Goal: Task Accomplishment & Management: Manage account settings

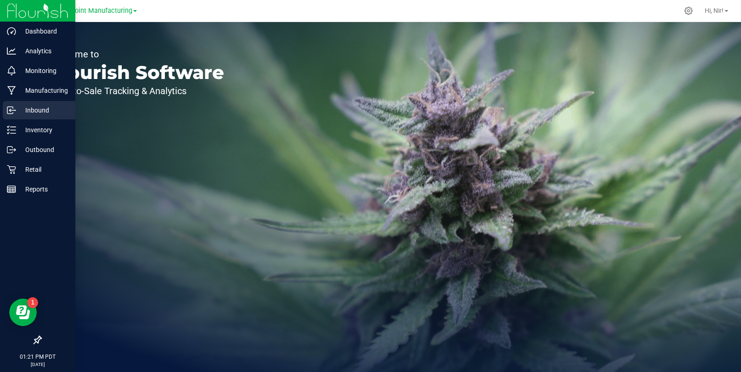
click at [20, 110] on p "Inbound" at bounding box center [43, 110] width 55 height 11
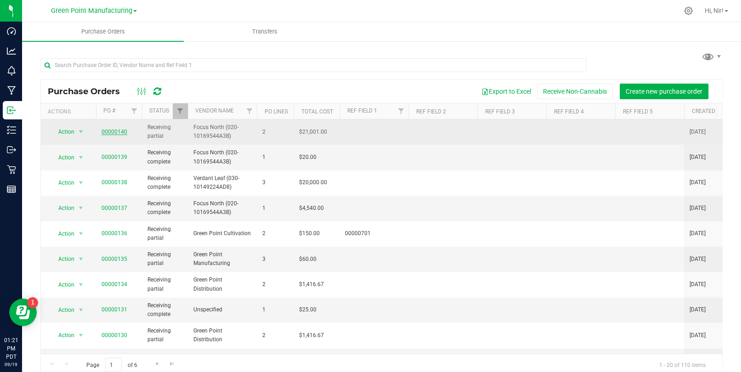
click at [116, 129] on link "00000140" at bounding box center [114, 132] width 26 height 6
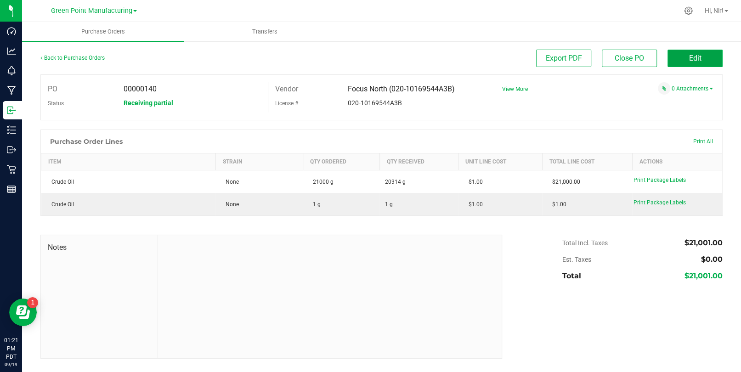
click at [706, 62] on button "Edit" at bounding box center [694, 58] width 55 height 17
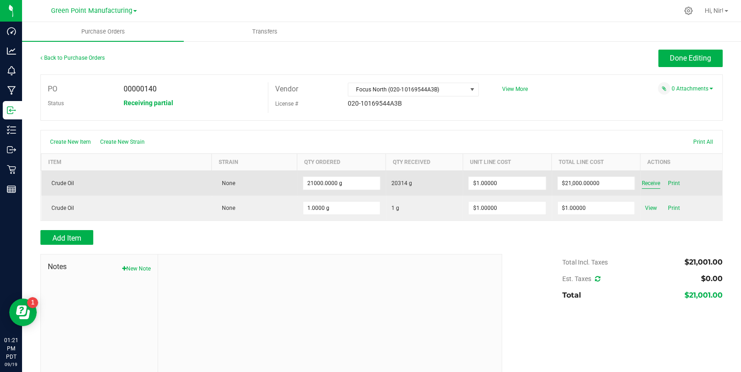
click at [647, 180] on span "Receive" at bounding box center [650, 183] width 18 height 11
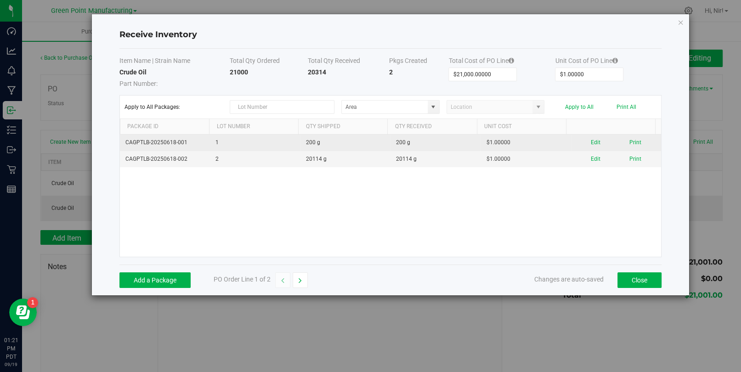
click at [300, 147] on td "200 g" at bounding box center [345, 143] width 90 height 17
click at [591, 139] on button "Edit" at bounding box center [595, 142] width 10 height 9
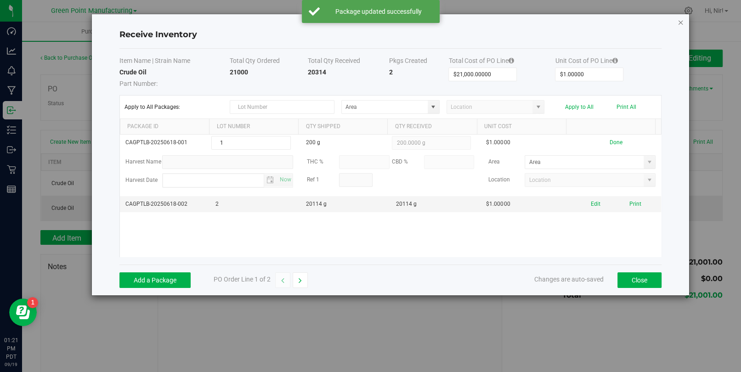
click at [681, 21] on icon "Close modal" at bounding box center [680, 22] width 6 height 11
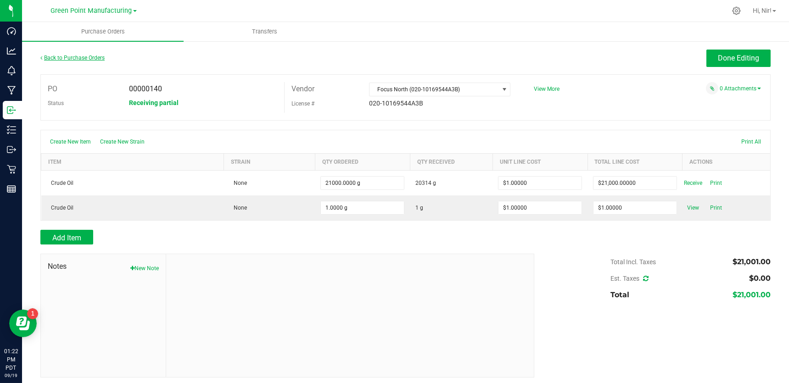
click at [86, 59] on link "Back to Purchase Orders" at bounding box center [72, 58] width 64 height 6
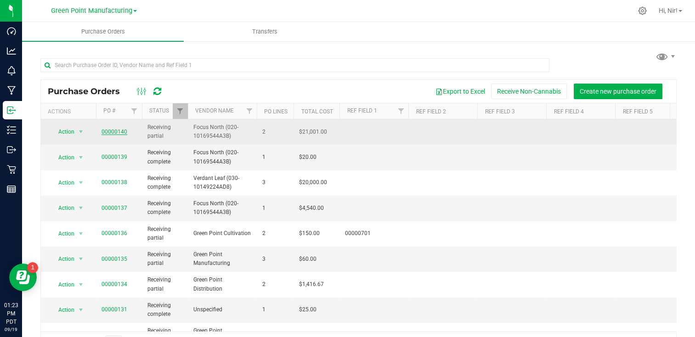
click at [116, 130] on link "00000140" at bounding box center [114, 132] width 26 height 6
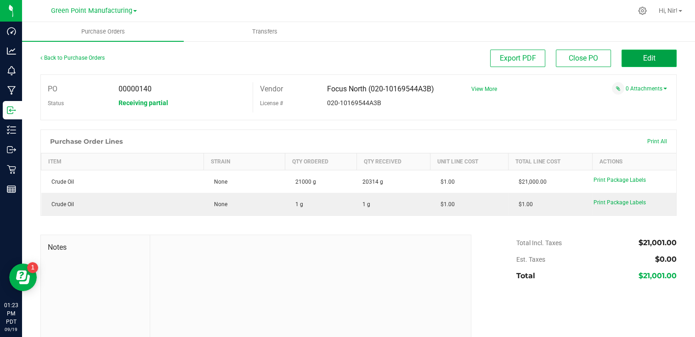
click at [643, 60] on span "Edit" at bounding box center [649, 58] width 12 height 9
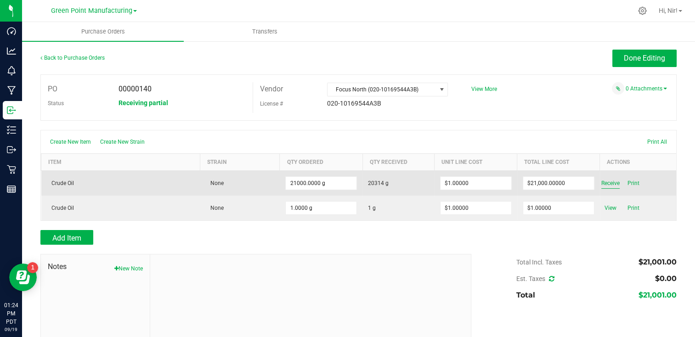
click at [604, 182] on span "Receive" at bounding box center [610, 183] width 18 height 11
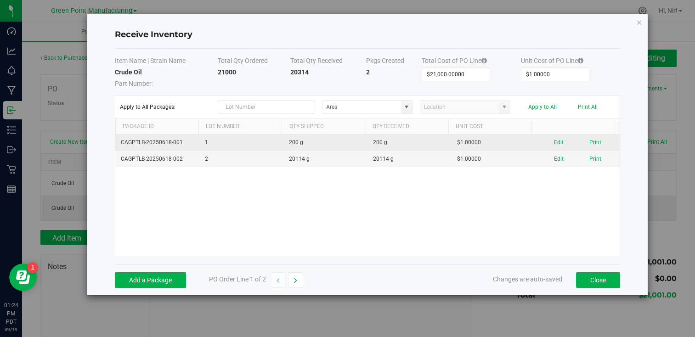
click at [423, 142] on td "200 g" at bounding box center [409, 143] width 84 height 17
click at [556, 141] on button "Edit" at bounding box center [559, 142] width 10 height 9
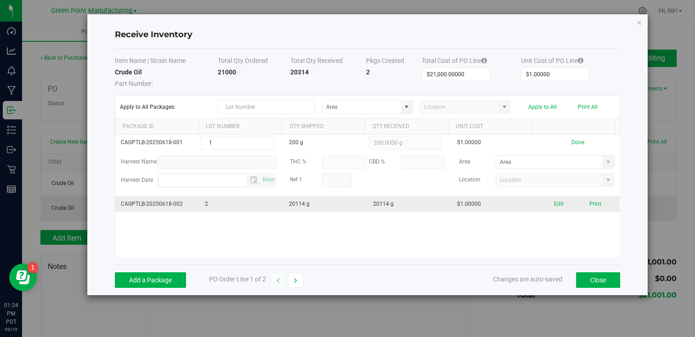
drag, startPoint x: 188, startPoint y: 199, endPoint x: 192, endPoint y: 202, distance: 5.1
click at [188, 199] on td "CAGPTLB-20250618-002" at bounding box center [157, 204] width 84 height 16
click at [554, 203] on button "Edit" at bounding box center [559, 204] width 10 height 9
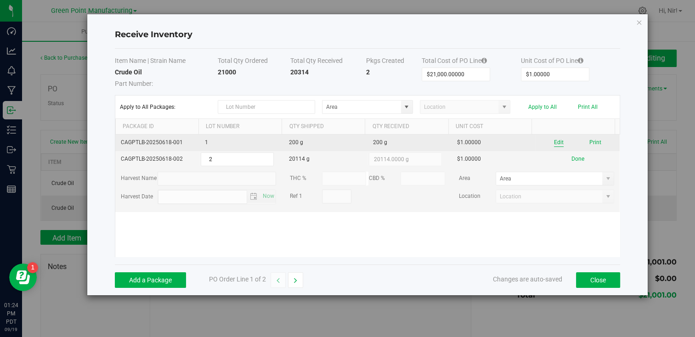
click at [556, 143] on button "Edit" at bounding box center [559, 142] width 10 height 9
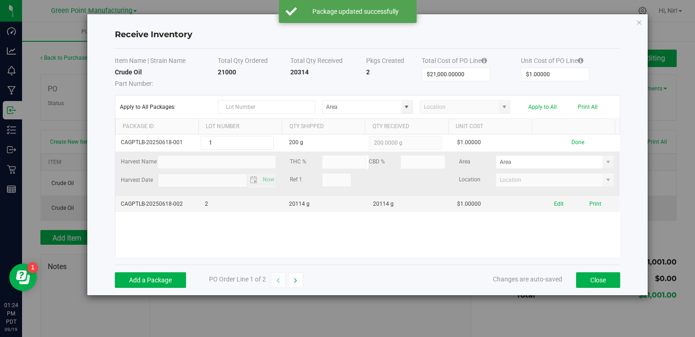
click at [241, 153] on td "Harvest Name THC % CBD % Area Harvest Date Now Ref 1 Location" at bounding box center [367, 174] width 504 height 45
click at [240, 155] on td "Harvest Name THC % CBD % Area Harvest Date Now Ref 1 Location" at bounding box center [367, 174] width 504 height 45
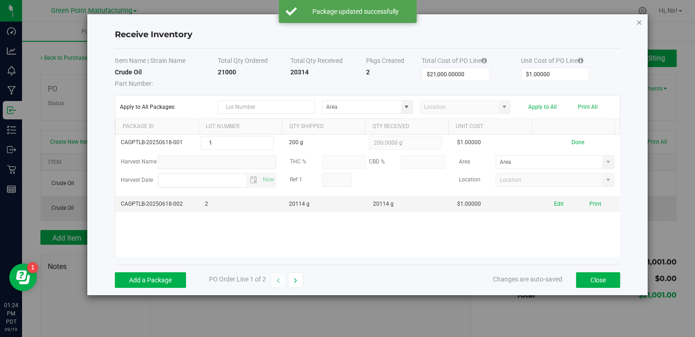
click at [636, 15] on div "Receive Inventory Item Name | Strain Name Total Qty Ordered Total Qty Received …" at bounding box center [367, 154] width 560 height 281
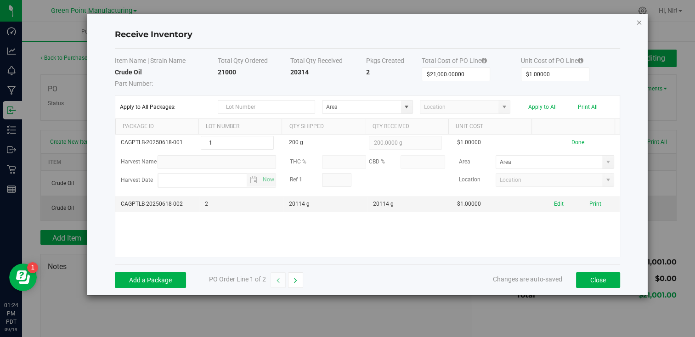
click at [638, 22] on icon "Close modal" at bounding box center [639, 22] width 6 height 11
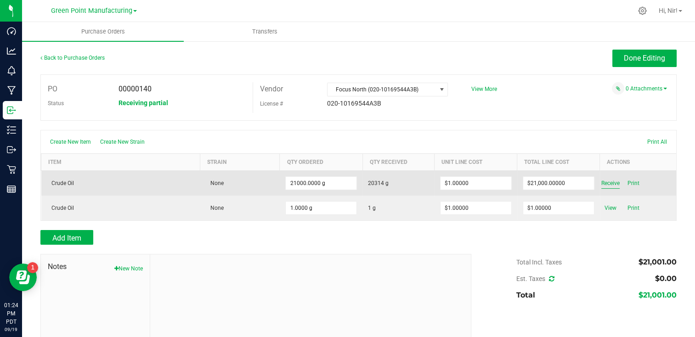
click at [610, 183] on span "Receive" at bounding box center [610, 183] width 18 height 11
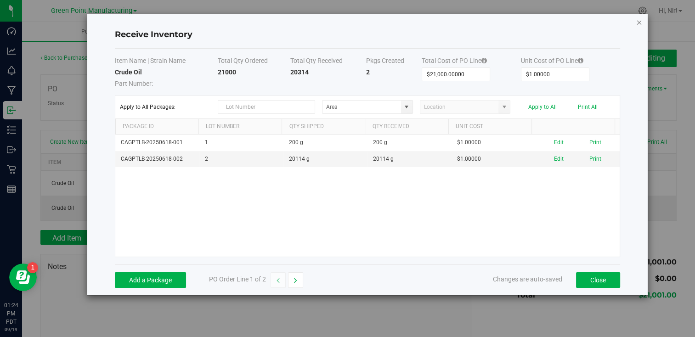
click at [638, 23] on icon "Close modal" at bounding box center [639, 22] width 6 height 11
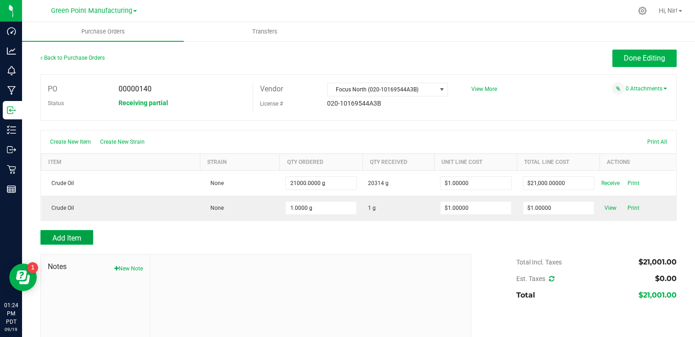
click at [88, 230] on button "Add Item" at bounding box center [66, 237] width 53 height 15
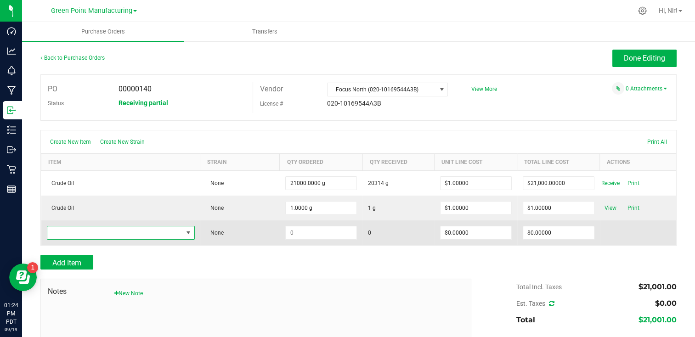
click at [93, 234] on span "NO DATA FOUND" at bounding box center [114, 232] width 135 height 13
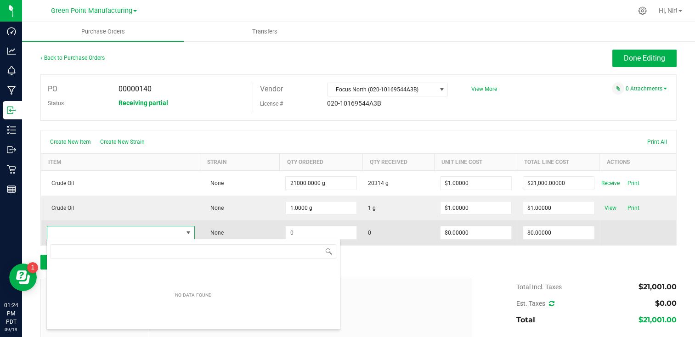
scroll to position [13, 145]
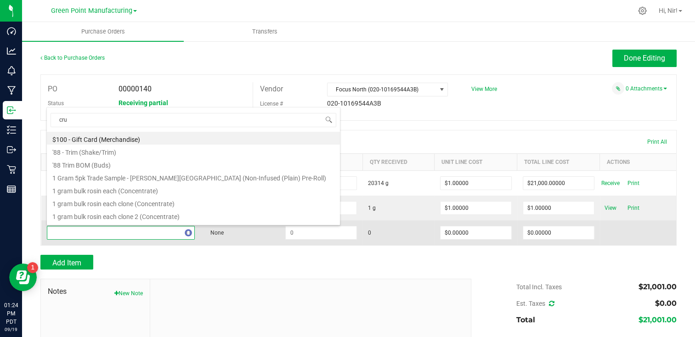
type input "crud"
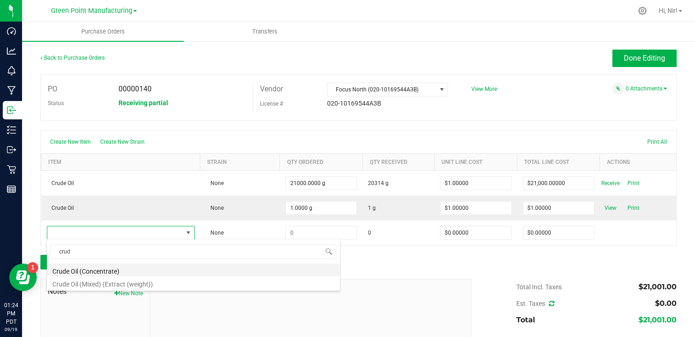
click at [101, 270] on li "Crude Oil (Concentrate)" at bounding box center [193, 270] width 293 height 13
type input "$1.00000"
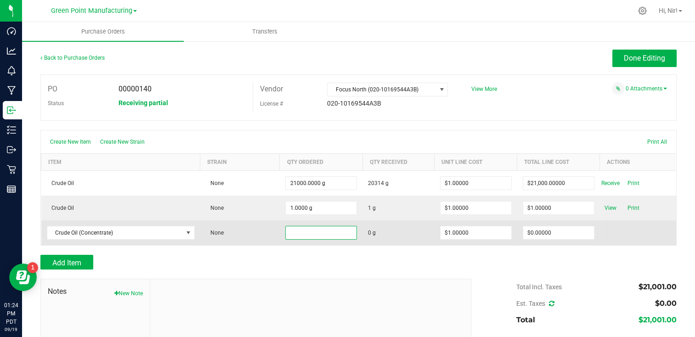
click at [330, 235] on input at bounding box center [321, 232] width 71 height 13
type input "1000.0000 g"
type input "1"
type input "$1,000.00000"
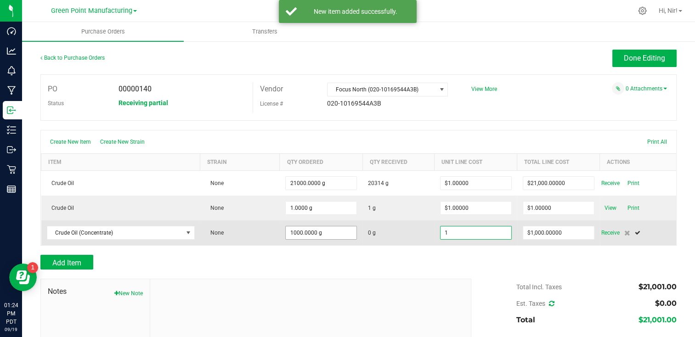
type input "$1.00000"
type input "1000"
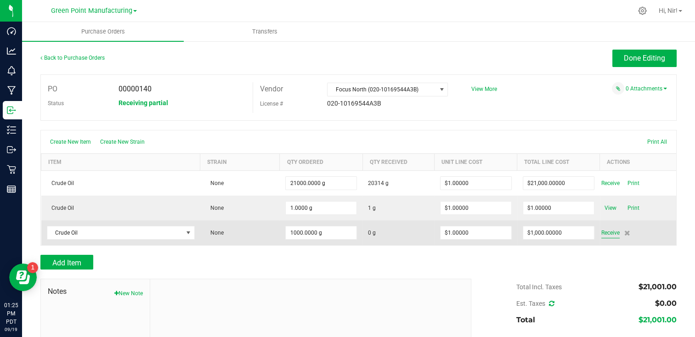
click at [606, 231] on span "Receive" at bounding box center [610, 232] width 18 height 11
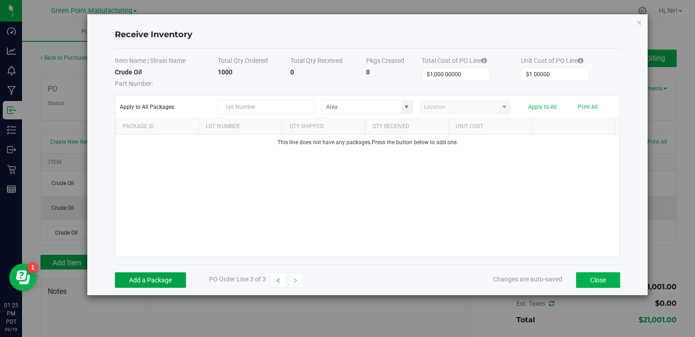
click at [150, 281] on button "Add a Package" at bounding box center [150, 280] width 71 height 16
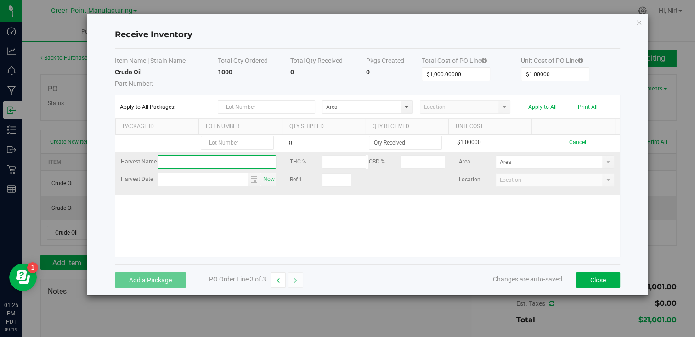
click at [212, 162] on input "text" at bounding box center [216, 162] width 118 height 14
paste input "My Harvest"
type input "My Harvest"
click at [269, 176] on span "Now" at bounding box center [269, 179] width 16 height 13
click at [252, 181] on span "Toggle calendar" at bounding box center [253, 179] width 7 height 7
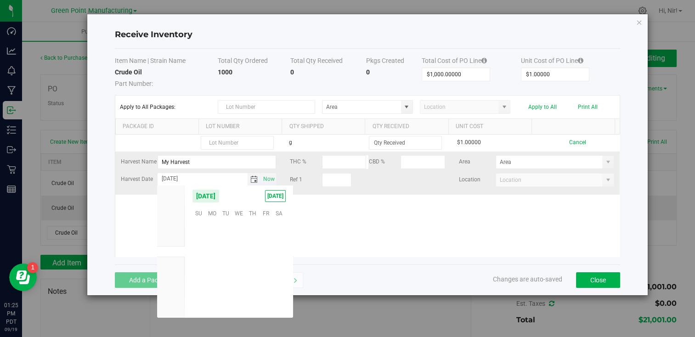
scroll to position [148928, 0]
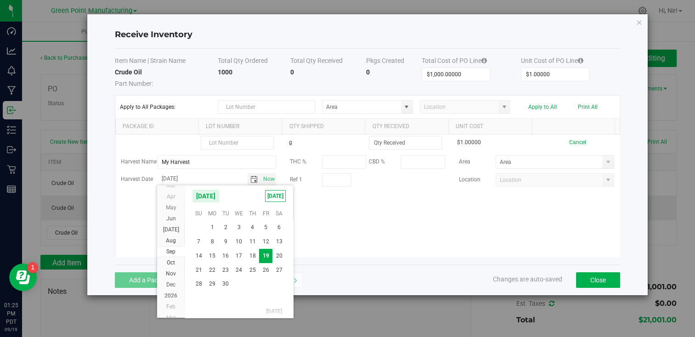
click at [227, 230] on span "2" at bounding box center [225, 227] width 13 height 14
type input "[DATE]"
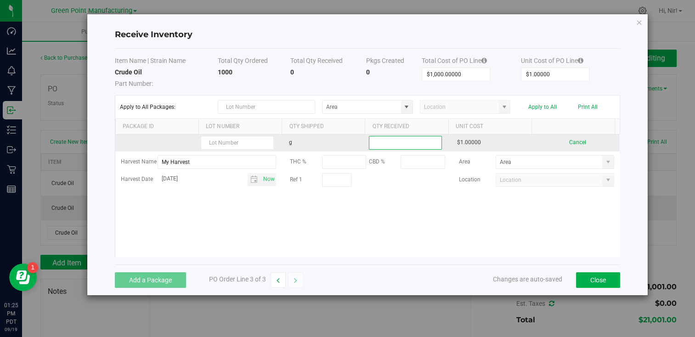
click at [412, 145] on input at bounding box center [405, 142] width 72 height 13
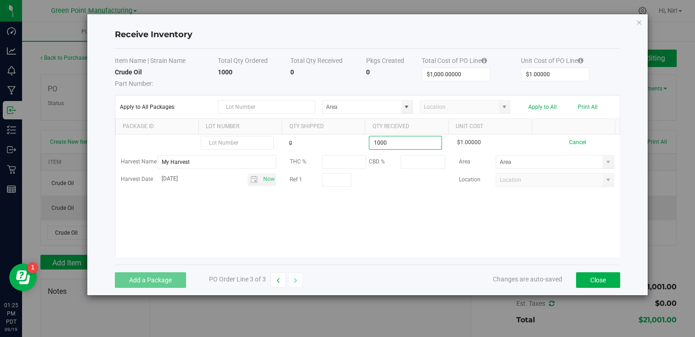
type input "1000.0000 g"
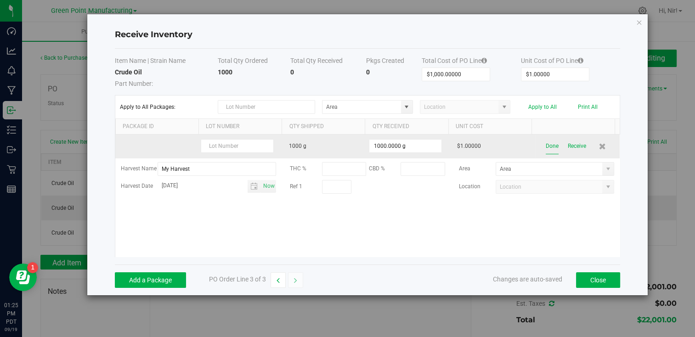
click at [548, 146] on button "Done" at bounding box center [551, 146] width 13 height 16
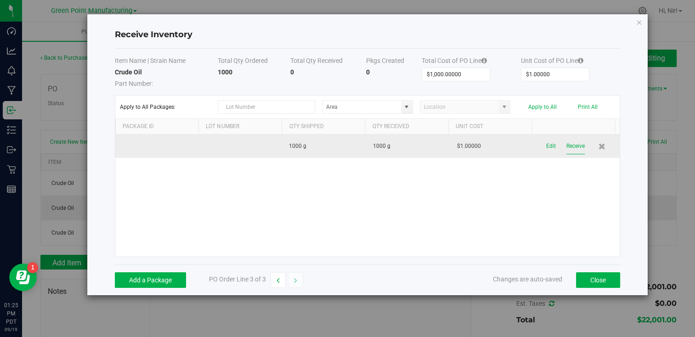
click at [570, 145] on button "Receive" at bounding box center [575, 146] width 18 height 16
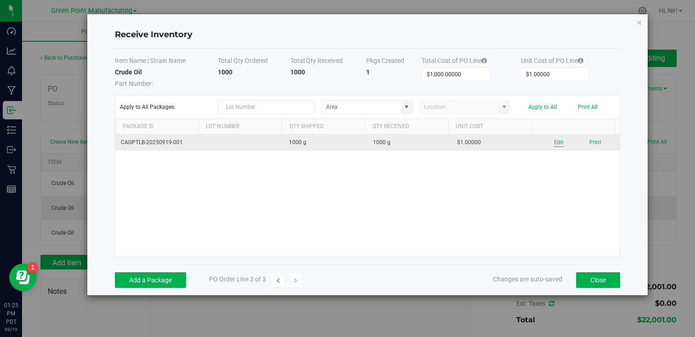
click at [555, 142] on button "Edit" at bounding box center [559, 142] width 10 height 9
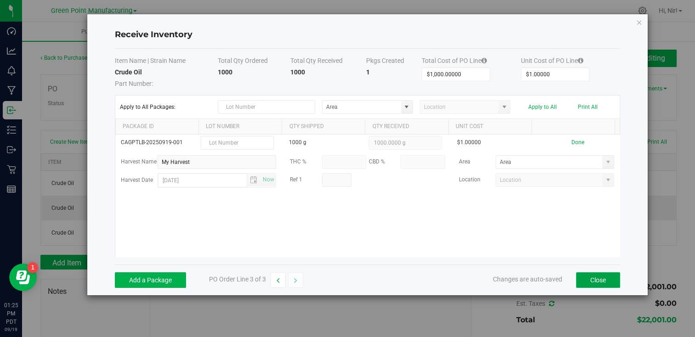
click at [588, 281] on button "Close" at bounding box center [598, 280] width 44 height 16
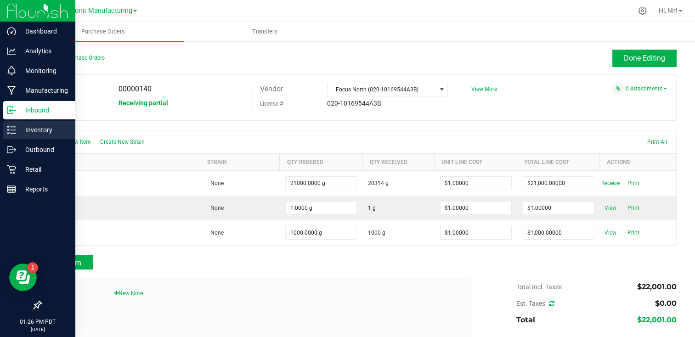
click at [17, 131] on p "Inventory" at bounding box center [43, 129] width 55 height 11
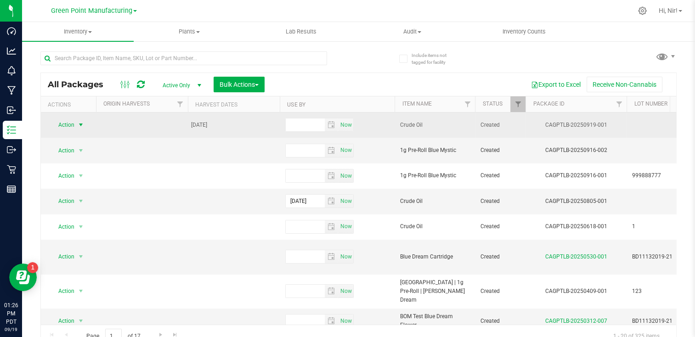
click at [77, 123] on span "select" at bounding box center [80, 124] width 7 height 7
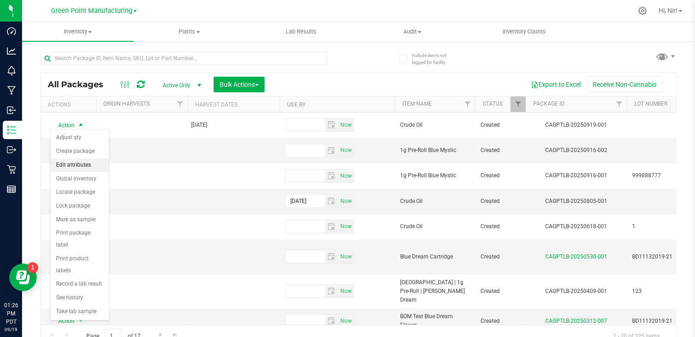
click at [84, 161] on li "Edit attributes" at bounding box center [80, 165] width 58 height 14
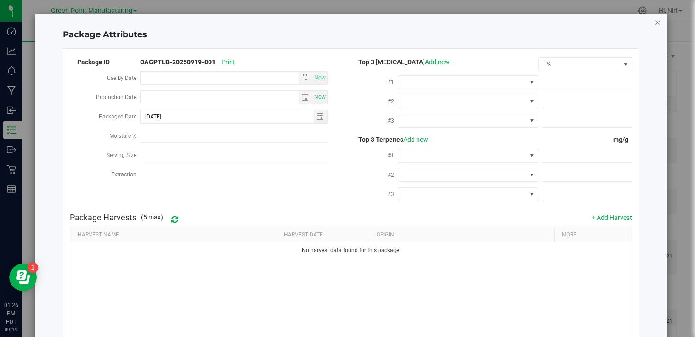
click at [654, 23] on icon "Close modal" at bounding box center [657, 22] width 6 height 11
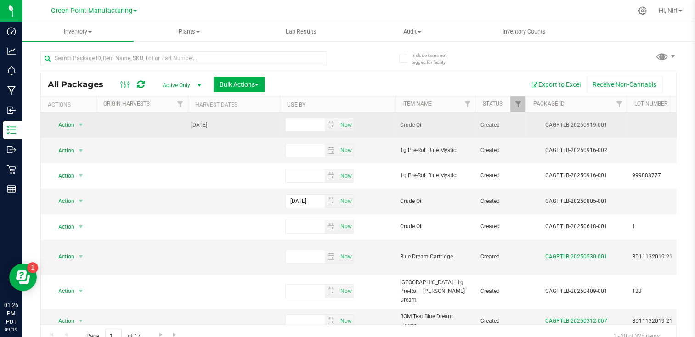
click at [145, 132] on td at bounding box center [142, 124] width 92 height 25
click at [81, 123] on span "select" at bounding box center [80, 124] width 7 height 7
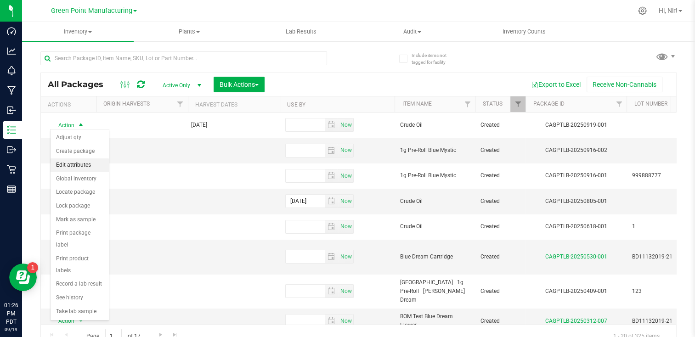
click at [80, 165] on li "Edit attributes" at bounding box center [80, 165] width 58 height 14
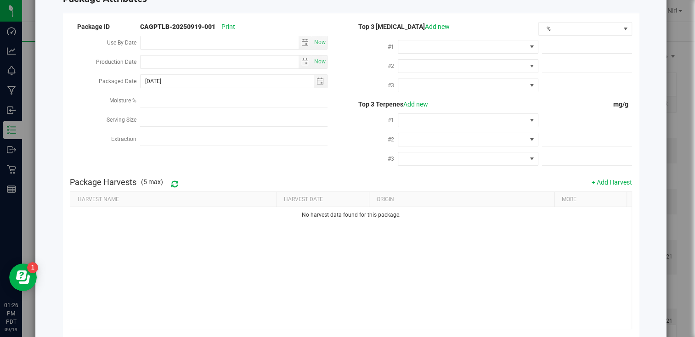
scroll to position [79, 0]
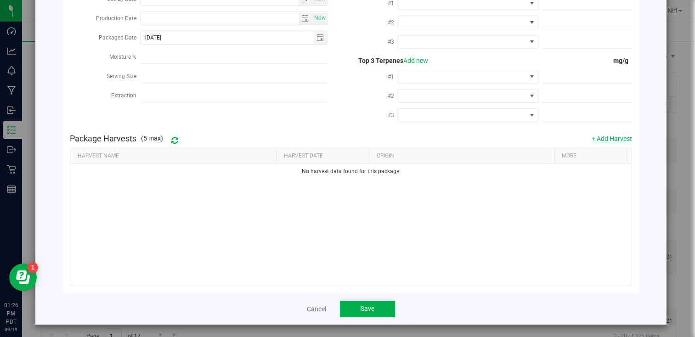
click at [611, 139] on button "+ Add Harvest" at bounding box center [611, 138] width 40 height 9
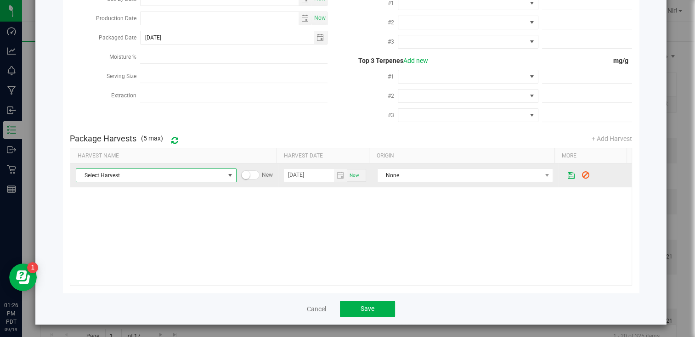
click at [225, 176] on span at bounding box center [230, 175] width 11 height 13
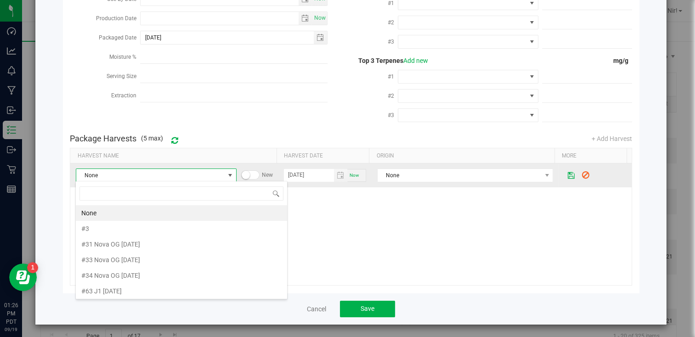
scroll to position [13, 157]
type input "My"
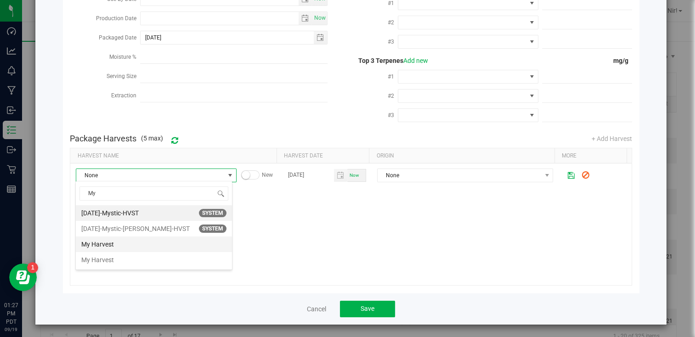
click at [145, 247] on span "My Harvest" at bounding box center [153, 244] width 145 height 14
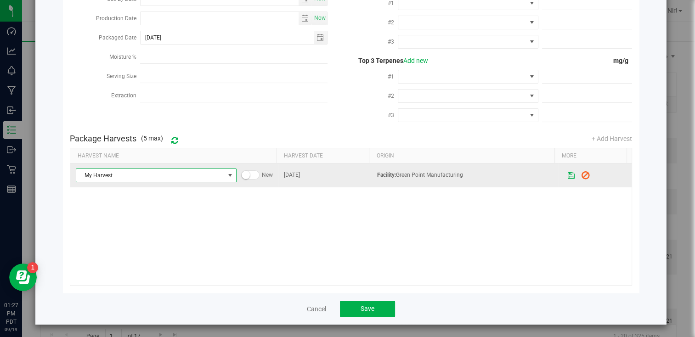
click at [581, 173] on icon at bounding box center [585, 175] width 8 height 7
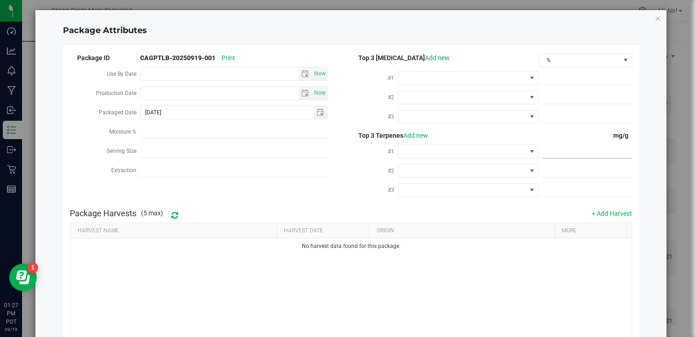
scroll to position [0, 0]
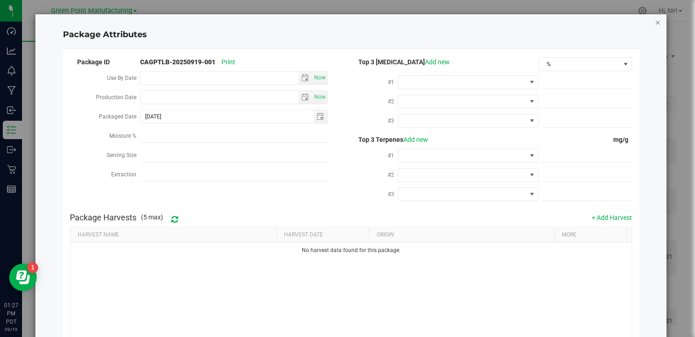
click at [654, 23] on icon "Close modal" at bounding box center [657, 22] width 6 height 11
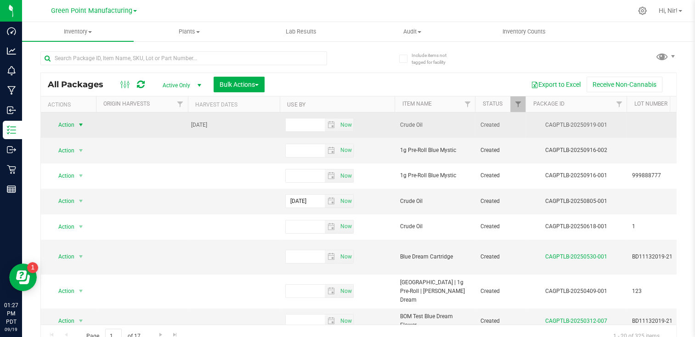
click at [81, 123] on span "select" at bounding box center [80, 124] width 7 height 7
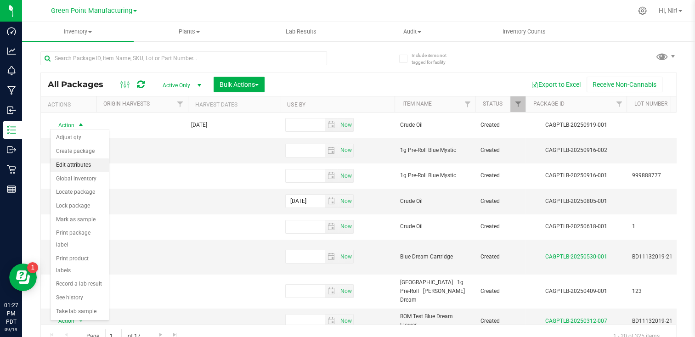
click at [81, 164] on li "Edit attributes" at bounding box center [80, 165] width 58 height 14
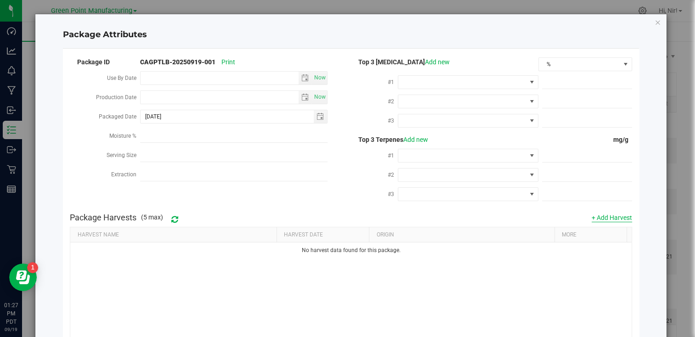
click at [601, 214] on button "+ Add Harvest" at bounding box center [611, 217] width 40 height 9
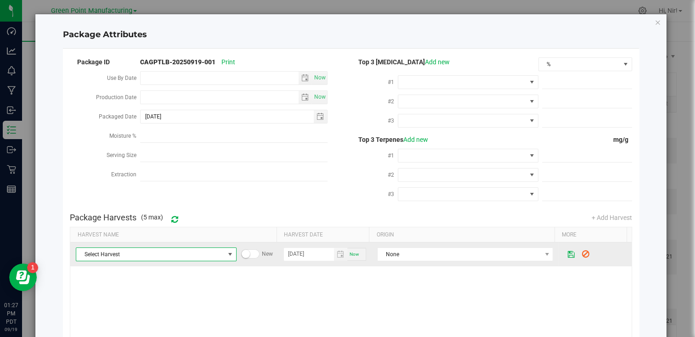
click at [216, 254] on span "Select Harvest" at bounding box center [150, 254] width 148 height 13
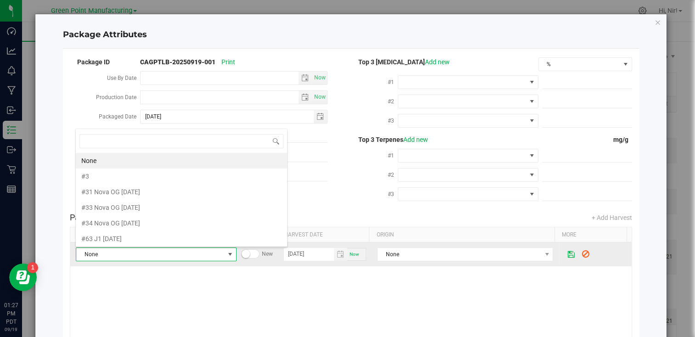
scroll to position [13, 157]
type input "my"
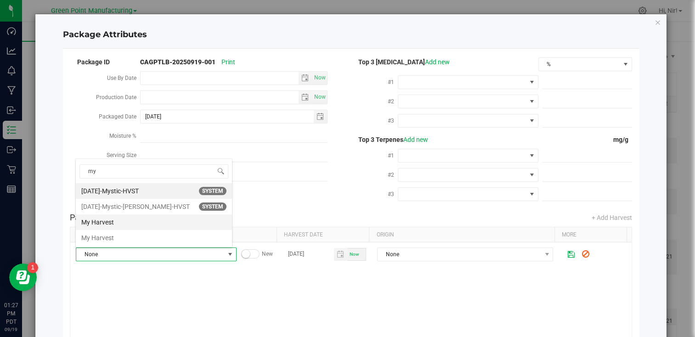
click at [136, 219] on span "My Harvest" at bounding box center [153, 222] width 145 height 14
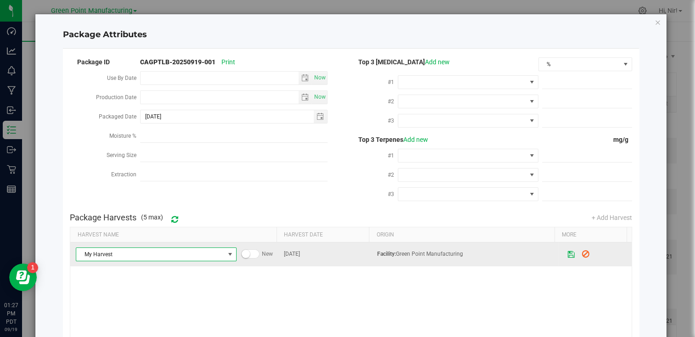
drag, startPoint x: 202, startPoint y: 253, endPoint x: 241, endPoint y: 251, distance: 38.7
click at [203, 253] on span "My Harvest" at bounding box center [150, 254] width 148 height 13
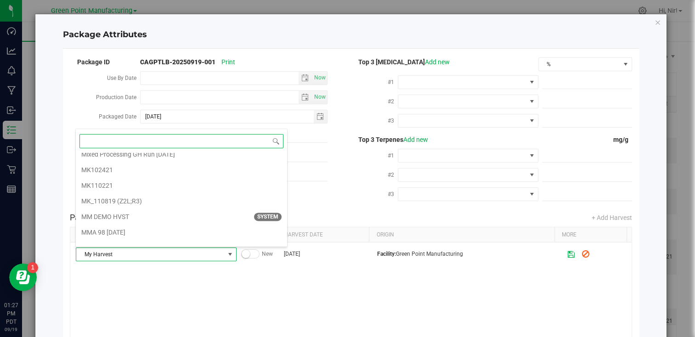
scroll to position [18681, 0]
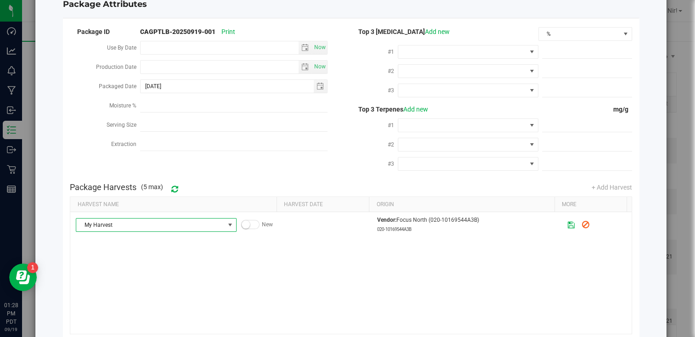
scroll to position [79, 0]
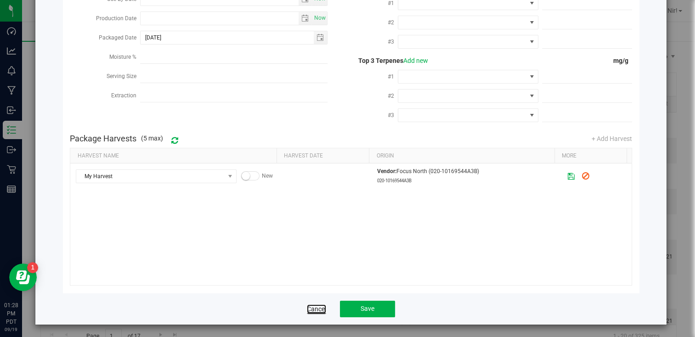
click at [313, 306] on link "Cancel" at bounding box center [316, 308] width 19 height 9
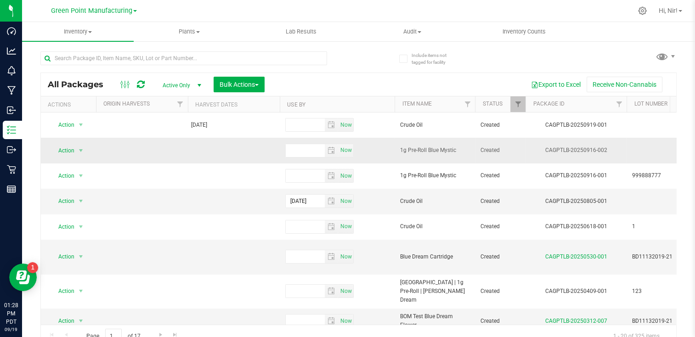
drag, startPoint x: 460, startPoint y: 146, endPoint x: 402, endPoint y: 146, distance: 58.3
click at [402, 146] on span "1g Pre-Roll Blue Mystic" at bounding box center [434, 150] width 69 height 9
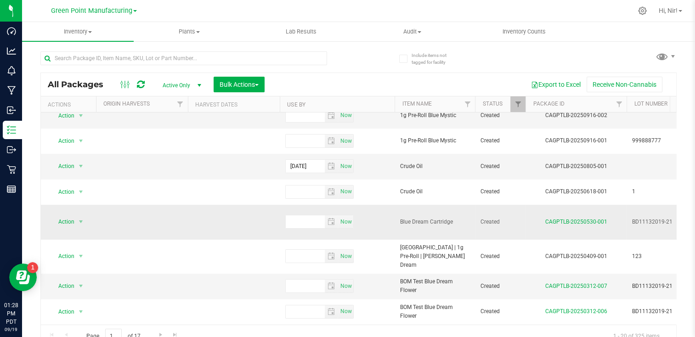
scroll to position [68, 0]
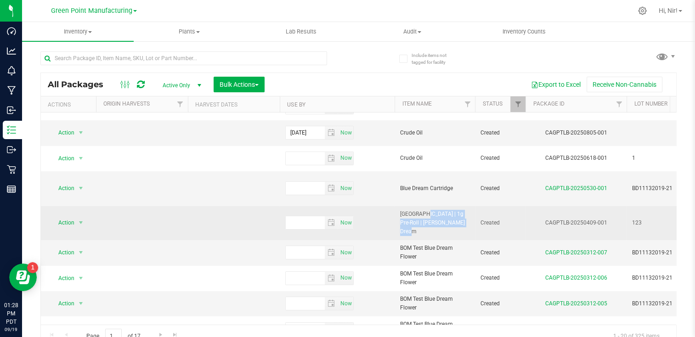
drag, startPoint x: 399, startPoint y: 201, endPoint x: 447, endPoint y: 211, distance: 48.5
click at [447, 211] on span "[GEOGRAPHIC_DATA] | 1g Pre-Roll | [PERSON_NAME] Dream" at bounding box center [434, 223] width 69 height 27
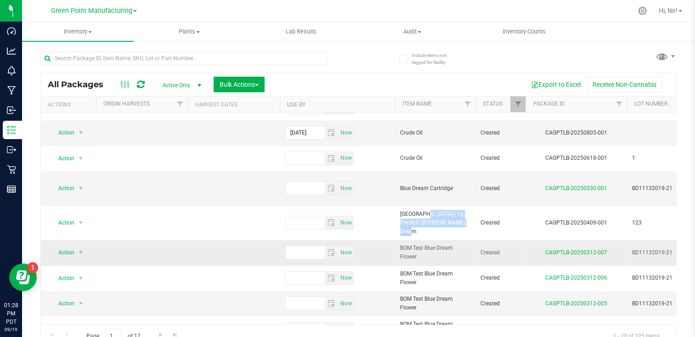
copy span "[GEOGRAPHIC_DATA] | 1g Pre-Roll | [PERSON_NAME] Dream"
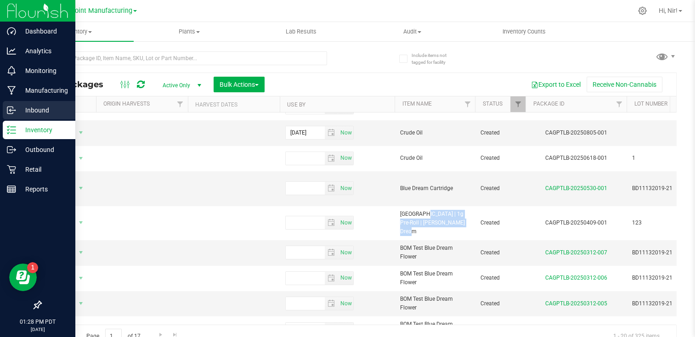
click at [30, 112] on p "Inbound" at bounding box center [43, 110] width 55 height 11
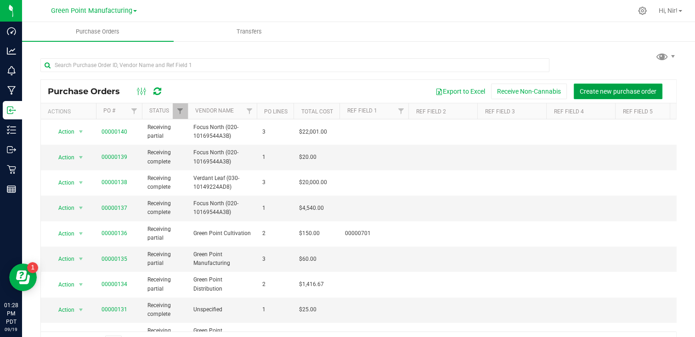
click at [588, 91] on span "Create new purchase order" at bounding box center [617, 91] width 77 height 7
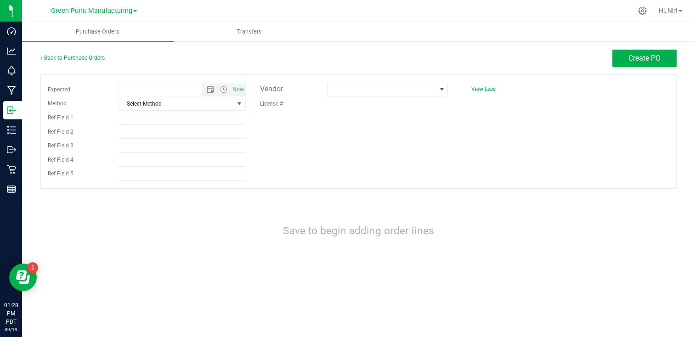
type input "[DATE] 1:28 PM"
click at [353, 94] on span at bounding box center [381, 89] width 108 height 13
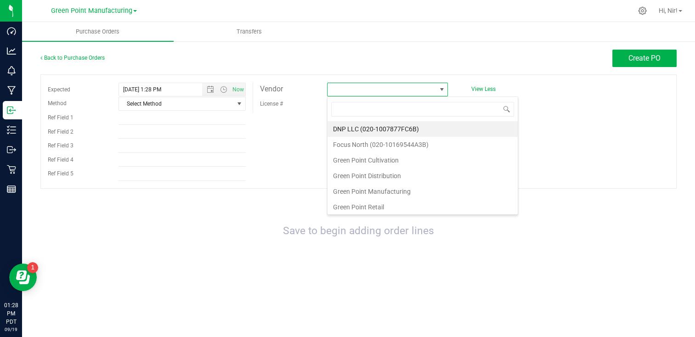
scroll to position [13, 120]
click at [397, 171] on li "Green Point Distribution" at bounding box center [422, 176] width 190 height 16
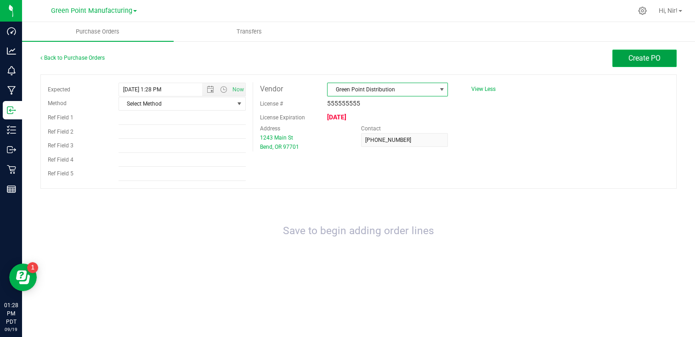
click at [624, 61] on button "Create PO" at bounding box center [644, 58] width 64 height 17
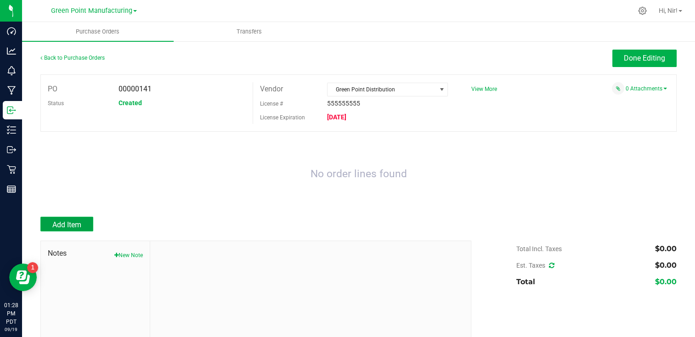
click at [88, 225] on button "Add Item" at bounding box center [66, 224] width 53 height 15
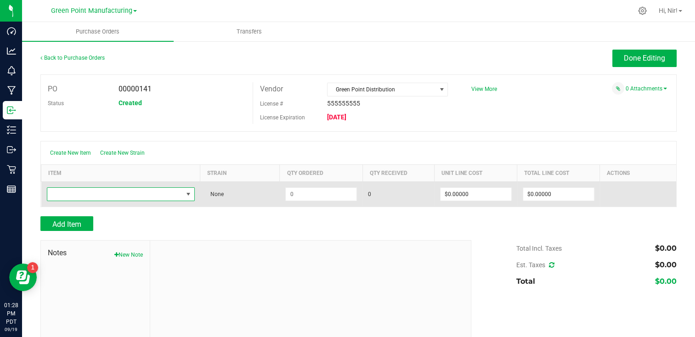
click at [191, 191] on span "NO DATA FOUND" at bounding box center [188, 194] width 11 height 13
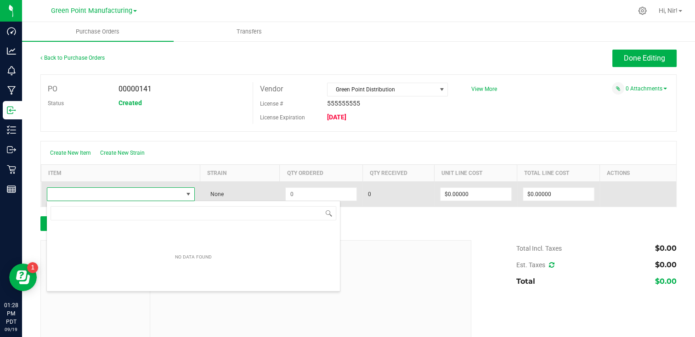
scroll to position [13, 145]
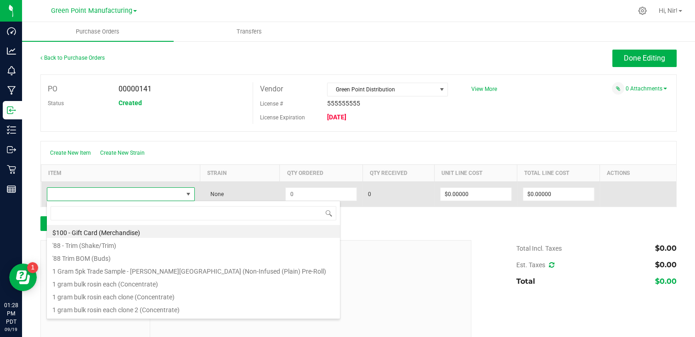
type input "[GEOGRAPHIC_DATA] | 1g Pre-Roll | [PERSON_NAME] Dream"
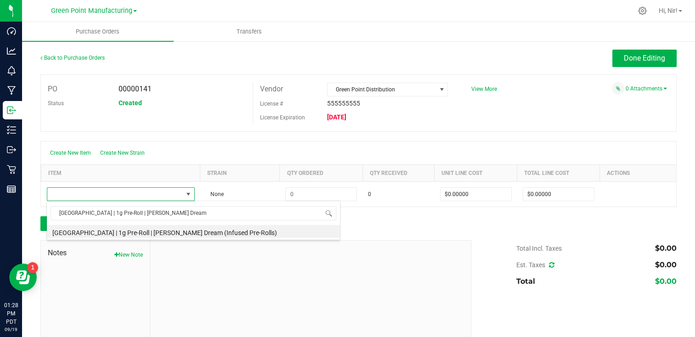
drag, startPoint x: 197, startPoint y: 233, endPoint x: 211, endPoint y: 231, distance: 13.8
click at [197, 233] on li "[GEOGRAPHIC_DATA] | 1g Pre-Roll | [PERSON_NAME] Dream (Infused Pre-Rolls)" at bounding box center [193, 231] width 293 height 13
type input "$4.50000"
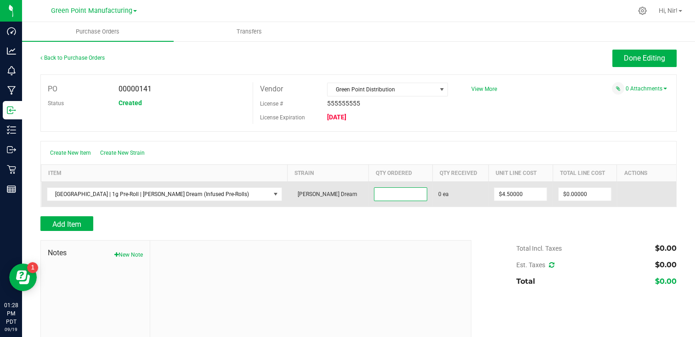
click at [374, 191] on input at bounding box center [400, 194] width 52 height 13
type input "100 ea"
type input "4.5"
type input "$450.00000"
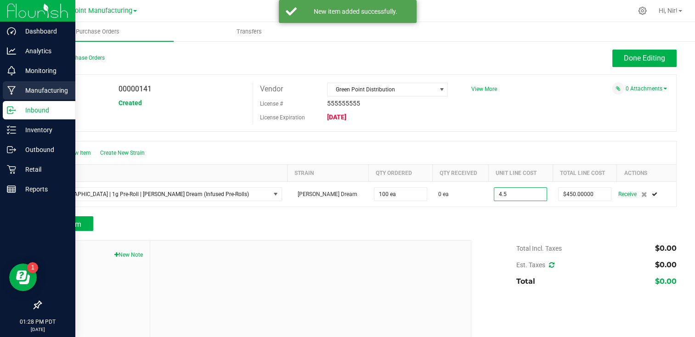
type input "$4.50000"
type input "100"
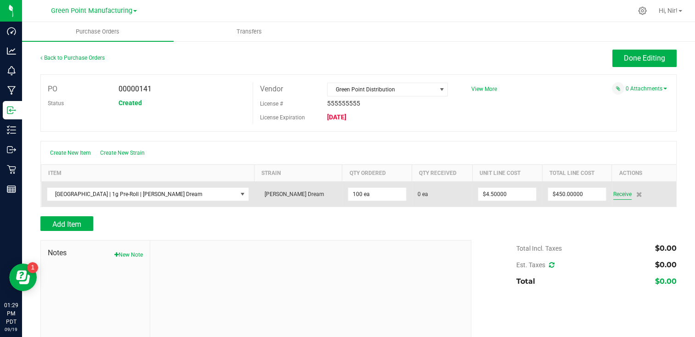
click at [613, 193] on span "Receive" at bounding box center [622, 194] width 18 height 11
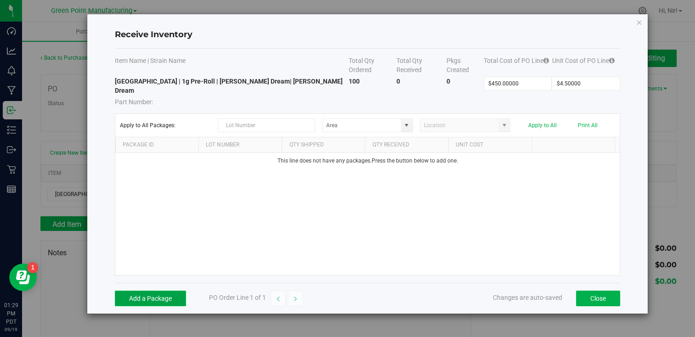
click at [141, 291] on button "Add a Package" at bounding box center [150, 299] width 71 height 16
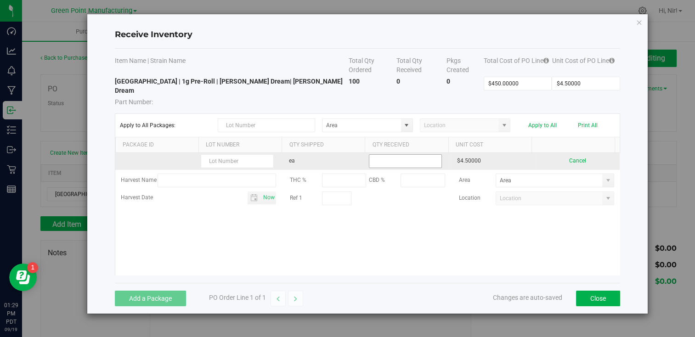
click at [403, 155] on input at bounding box center [405, 161] width 72 height 13
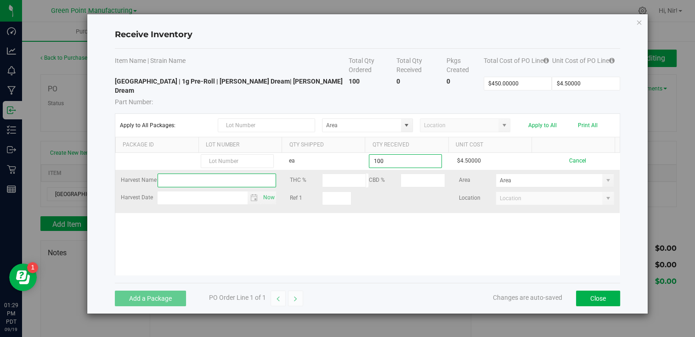
type input "100 ea"
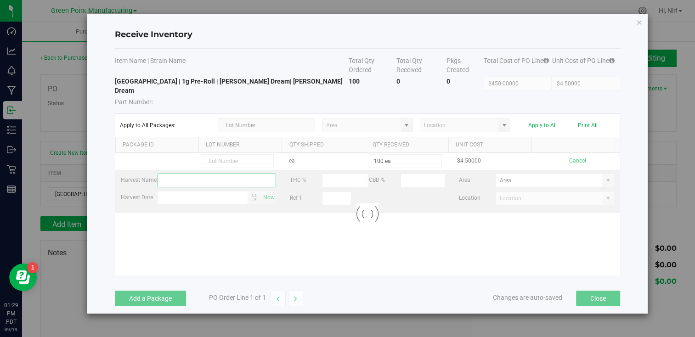
click at [215, 167] on kendo-grid-list "ea 100 ea $4.50000 Cancel Harvest Name THC % CBD % Area Harvest Date Now Ref 1 …" at bounding box center [367, 214] width 504 height 122
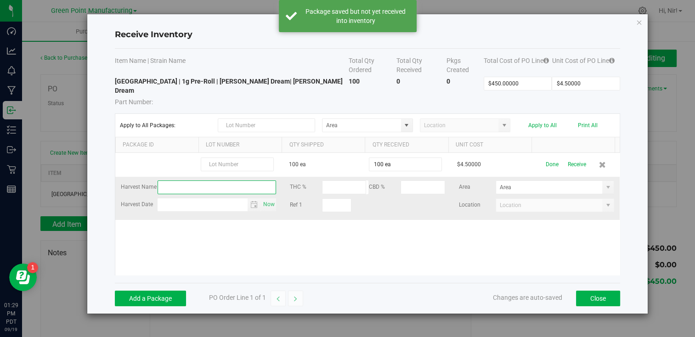
click at [218, 180] on input "text" at bounding box center [216, 187] width 118 height 14
paste input "My [PERSON_NAME] Dream Harvest"
type input "My [PERSON_NAME] Dream Harvest"
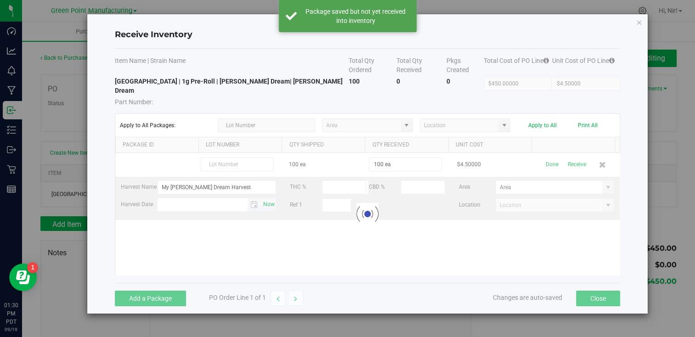
click at [264, 198] on span "Now" at bounding box center [269, 204] width 16 height 13
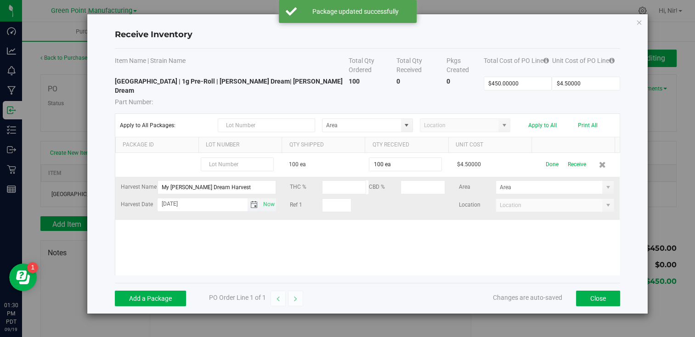
click at [252, 201] on span "Toggle calendar" at bounding box center [253, 204] width 7 height 7
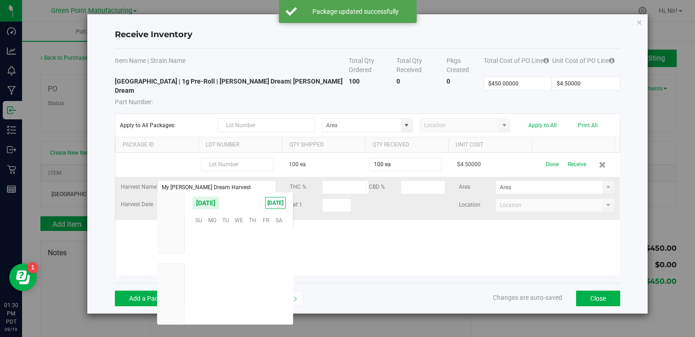
scroll to position [148928, 0]
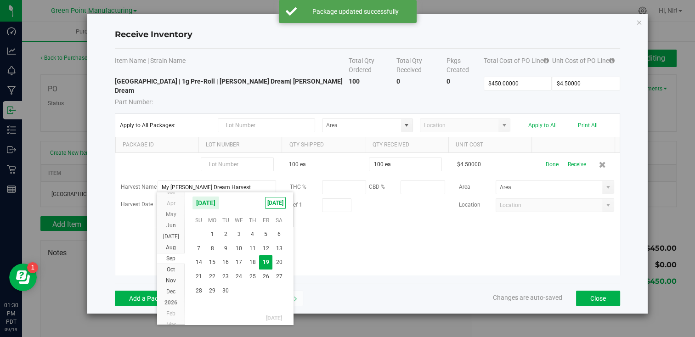
click at [219, 205] on span "[DATE]" at bounding box center [206, 203] width 28 height 14
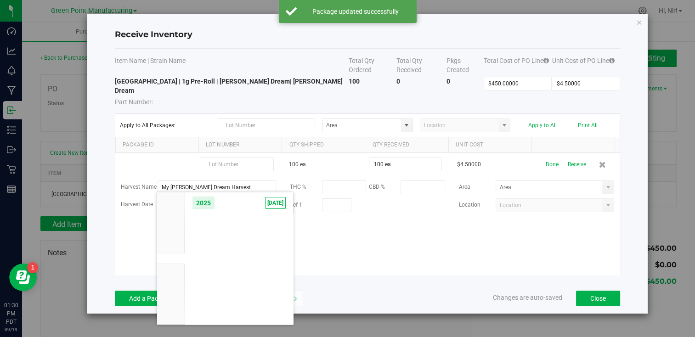
scroll to position [8746, 0]
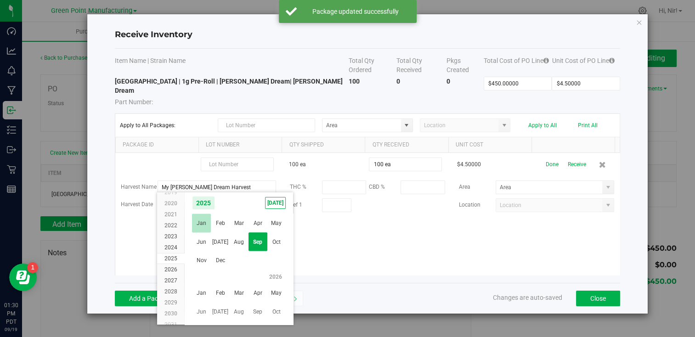
click at [204, 221] on span "Jan" at bounding box center [201, 222] width 19 height 19
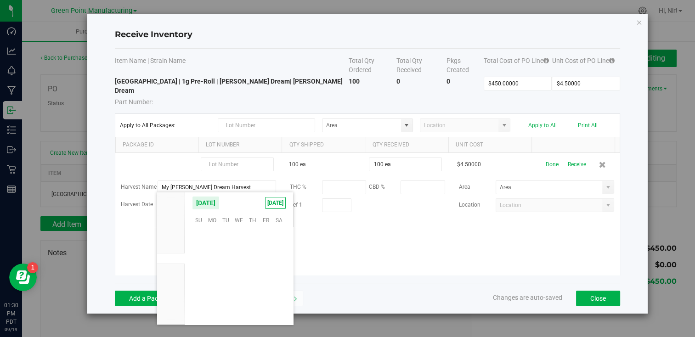
scroll to position [148138, 0]
click at [200, 279] on span "19" at bounding box center [198, 277] width 13 height 14
type input "[DATE]"
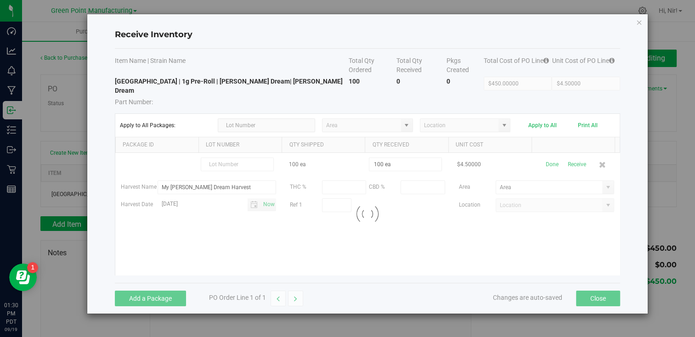
click at [548, 153] on kendo-grid-list "100 ea 100 ea $4.50000 Done Receive Harvest Name My [PERSON_NAME] Dream Harvest…" at bounding box center [367, 214] width 504 height 122
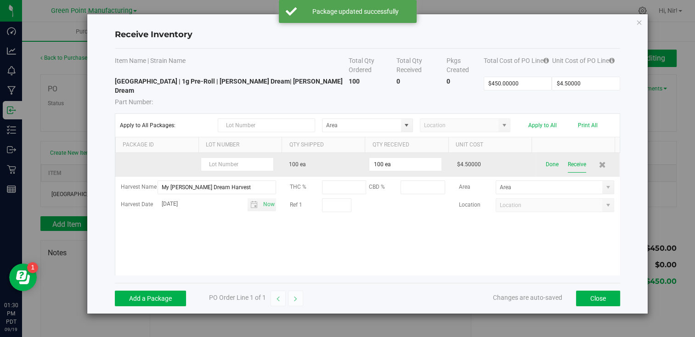
click at [568, 157] on button "Receive" at bounding box center [576, 165] width 18 height 16
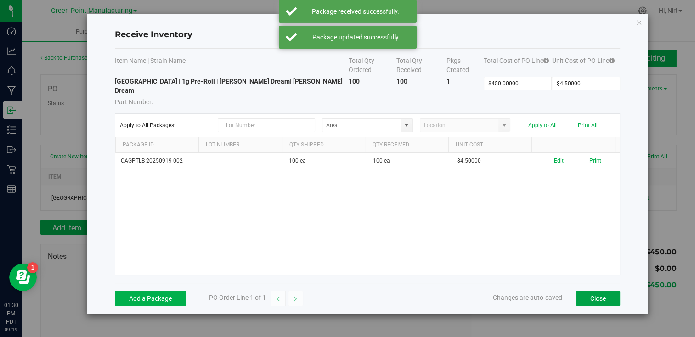
click at [597, 291] on button "Close" at bounding box center [598, 299] width 44 height 16
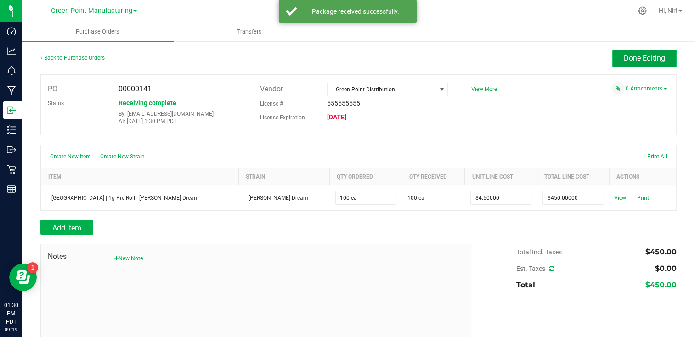
drag, startPoint x: 642, startPoint y: 59, endPoint x: 637, endPoint y: 62, distance: 5.6
click at [642, 59] on span "Done Editing" at bounding box center [643, 58] width 41 height 9
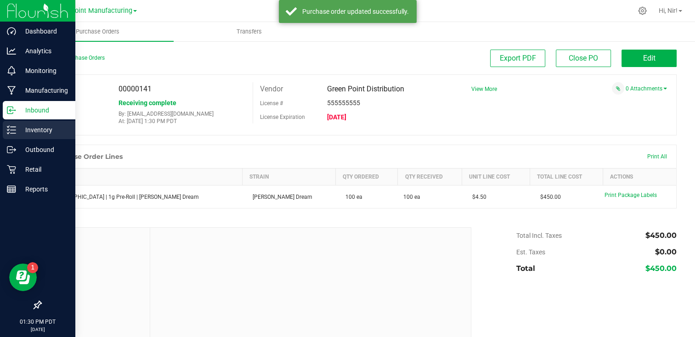
click at [17, 131] on p "Inventory" at bounding box center [43, 129] width 55 height 11
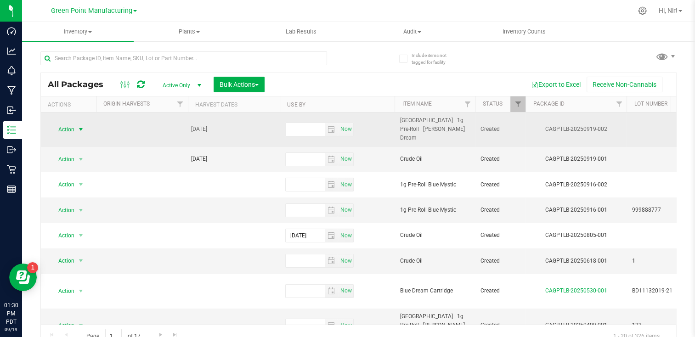
click at [80, 126] on span "select" at bounding box center [80, 129] width 7 height 7
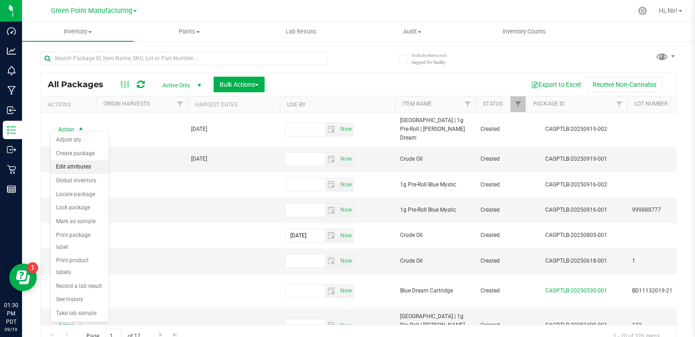
click at [86, 169] on li "Edit attributes" at bounding box center [80, 167] width 58 height 14
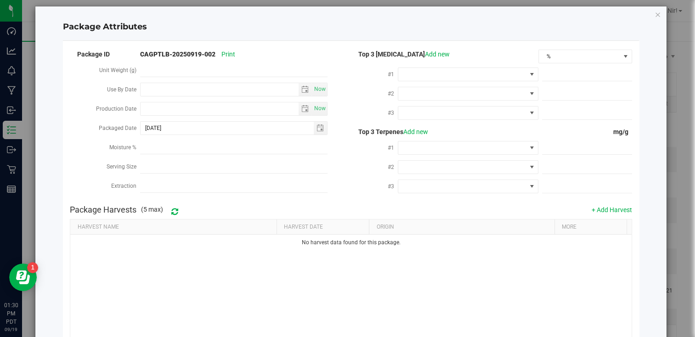
scroll to position [15, 0]
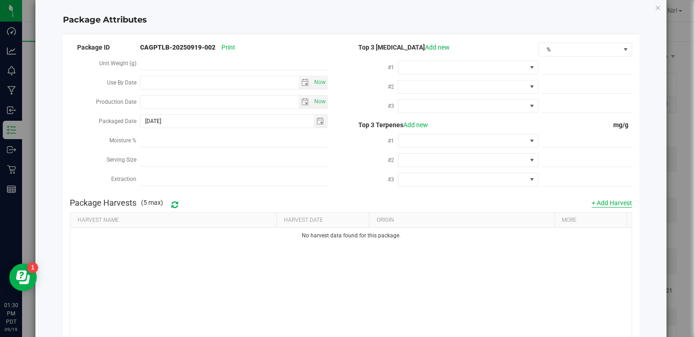
click at [607, 201] on button "+ Add Harvest" at bounding box center [611, 202] width 40 height 9
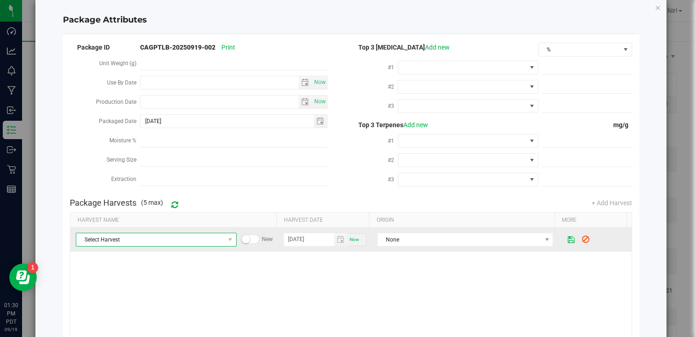
click at [213, 242] on span "Select Harvest" at bounding box center [150, 239] width 148 height 13
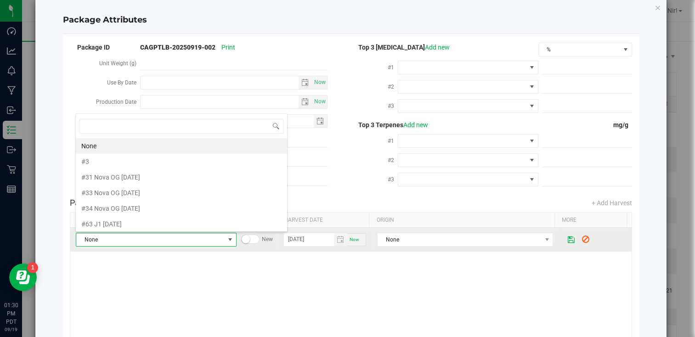
scroll to position [13, 157]
type input "My [PERSON_NAME] Dream Harvest"
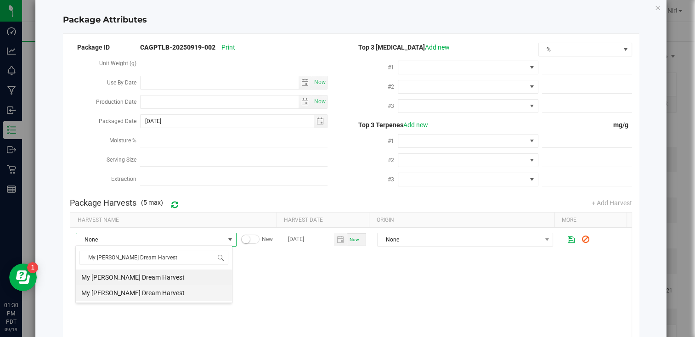
click at [173, 293] on span "My [PERSON_NAME] Dream Harvest" at bounding box center [153, 293] width 145 height 14
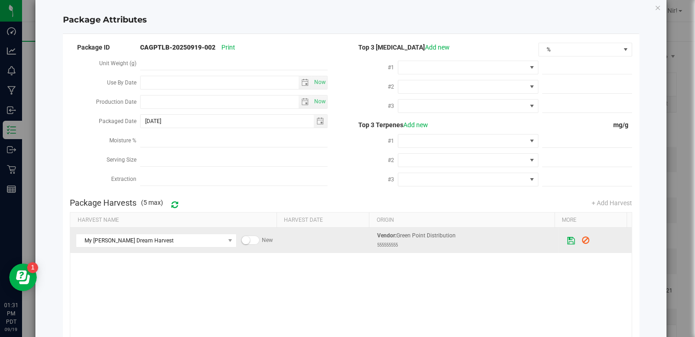
click at [567, 238] on icon at bounding box center [571, 240] width 8 height 7
click at [567, 237] on icon at bounding box center [571, 240] width 8 height 7
click at [233, 246] on td "My [PERSON_NAME] Dream Harvest" at bounding box center [174, 240] width 208 height 25
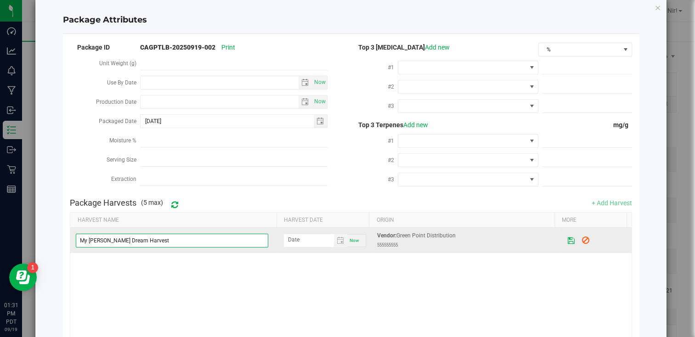
click at [232, 245] on input "My [PERSON_NAME] Dream Harvest" at bounding box center [172, 241] width 192 height 14
type input "My [PERSON_NAME] Dream Harvest"
paste input "My [PERSON_NAME] Dream Harvest"
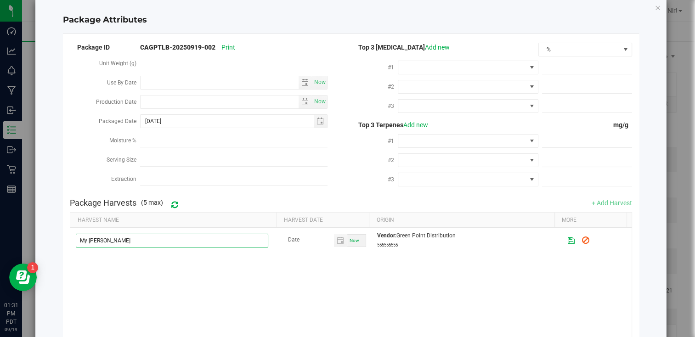
type input "My [PERSON_NAME]"
click at [581, 240] on icon at bounding box center [585, 240] width 8 height 7
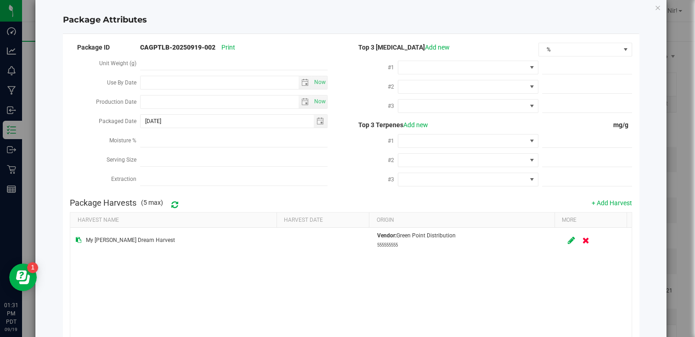
click at [582, 240] on icon at bounding box center [585, 240] width 7 height 6
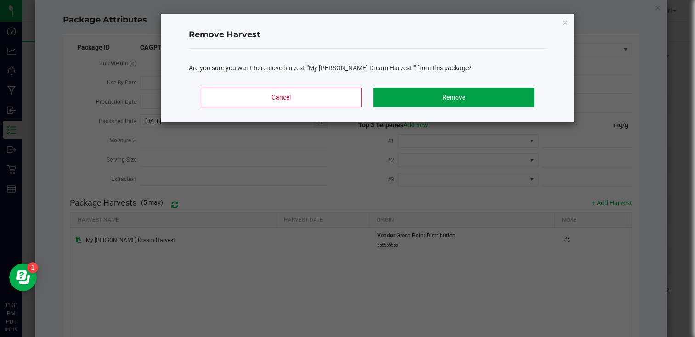
click at [449, 103] on button "Remove" at bounding box center [453, 97] width 161 height 19
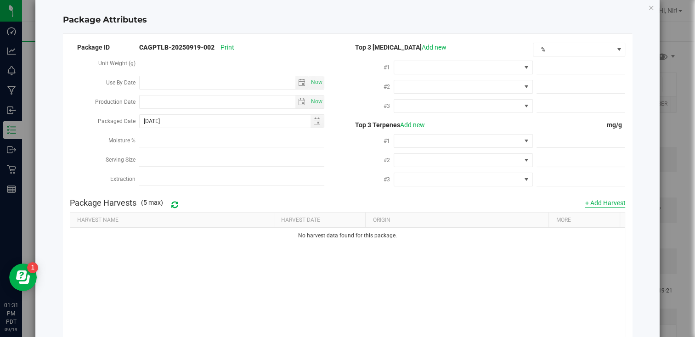
click at [613, 201] on button "+ Add Harvest" at bounding box center [604, 202] width 40 height 9
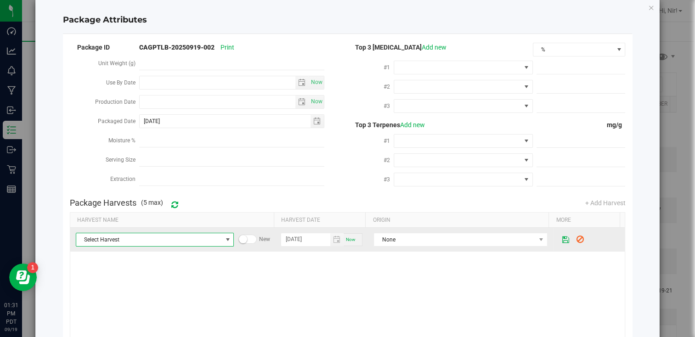
click at [102, 235] on span "Select Harvest" at bounding box center [149, 239] width 146 height 13
click at [104, 238] on span "Select Harvest" at bounding box center [149, 239] width 146 height 13
click at [146, 245] on span "Select Harvest" at bounding box center [155, 240] width 158 height 14
click at [155, 244] on span "Select Harvest" at bounding box center [149, 239] width 146 height 13
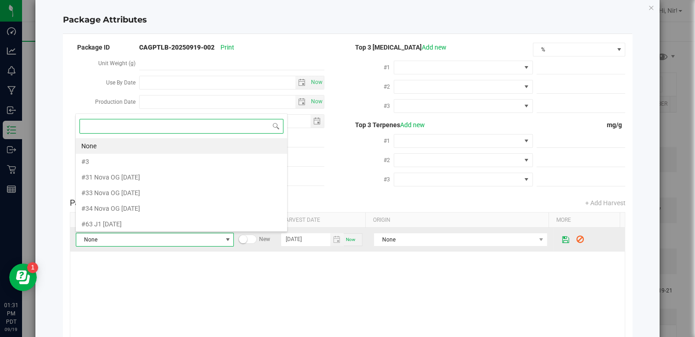
scroll to position [13, 154]
paste input "My [PERSON_NAME] Dream"
type input "My [PERSON_NAME] Dream"
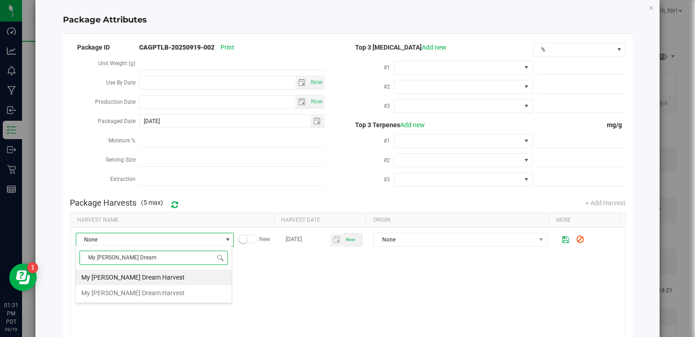
click at [154, 290] on span "My [PERSON_NAME] Dream Harvest" at bounding box center [132, 293] width 103 height 14
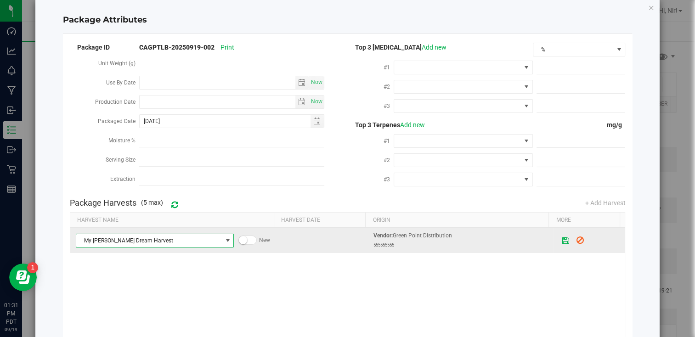
click at [199, 236] on span "My [PERSON_NAME] Dream Harvest" at bounding box center [149, 240] width 146 height 13
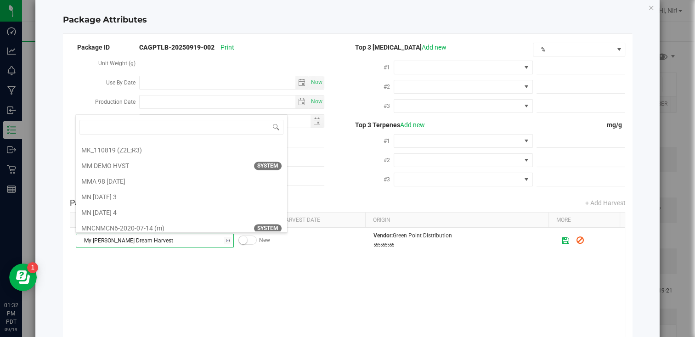
type input "My [PERSON_NAME] Dream"
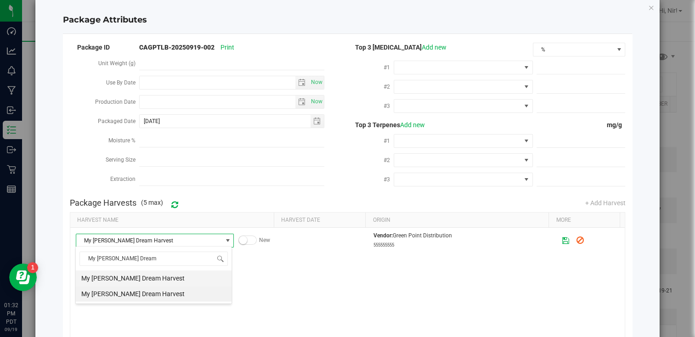
click at [140, 280] on span "My [PERSON_NAME] Dream Harvest" at bounding box center [132, 278] width 103 height 14
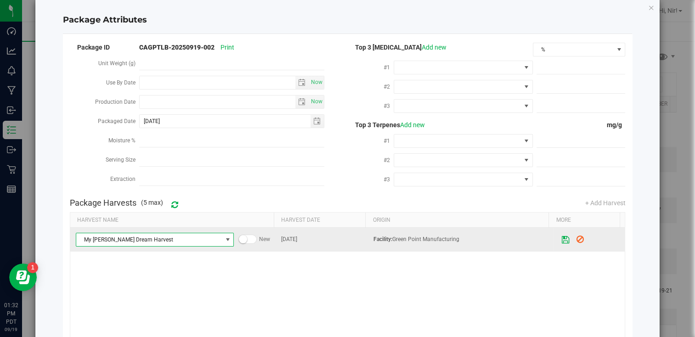
click at [561, 237] on icon at bounding box center [565, 239] width 8 height 7
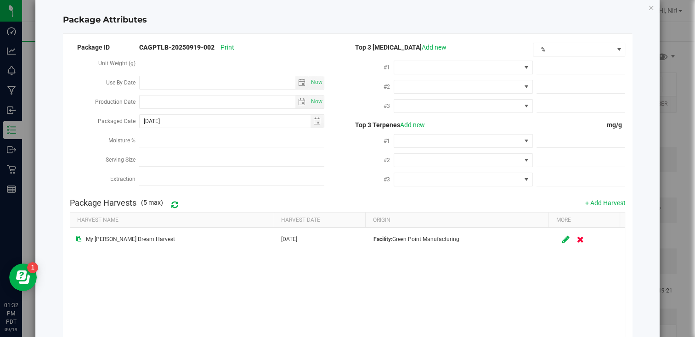
click at [462, 310] on div "My [PERSON_NAME] Dream Harvest [DATE] Facility: Green Point Manufacturing" at bounding box center [347, 288] width 555 height 121
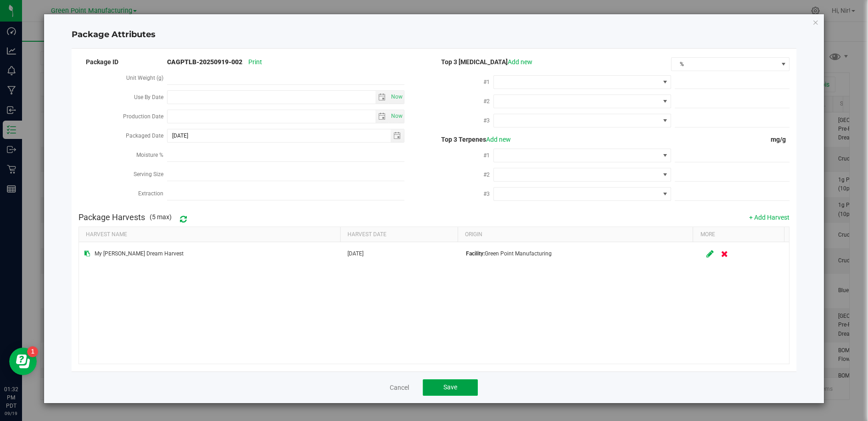
click at [433, 371] on button "Save" at bounding box center [450, 388] width 55 height 17
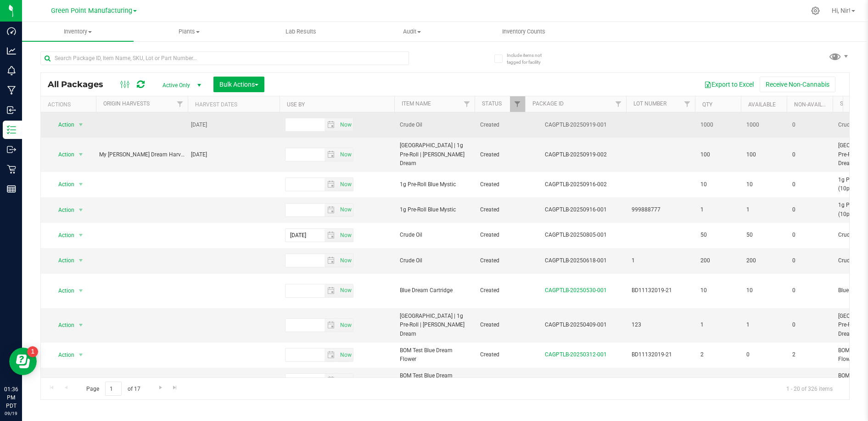
drag, startPoint x: 612, startPoint y: 124, endPoint x: 542, endPoint y: 124, distance: 70.7
click at [542, 124] on div "CAGPTLB-20250919-001" at bounding box center [576, 125] width 104 height 9
copy div "CAGPTLB-20250919-001"
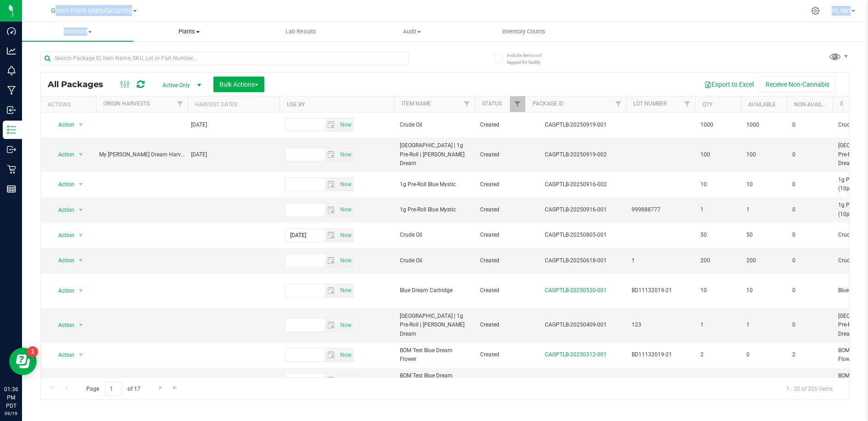
drag, startPoint x: 42, startPoint y: 10, endPoint x: 158, endPoint y: 22, distance: 116.4
click at [158, 22] on div "Green Point Manufacturing Hi, Nir! Inventory All packages All inventory Waste l…" at bounding box center [445, 210] width 846 height 421
click at [167, 19] on nav "Green Point Manufacturing Hi, Nir!" at bounding box center [445, 11] width 846 height 22
drag, startPoint x: 39, startPoint y: 10, endPoint x: 129, endPoint y: 10, distance: 90.0
click at [129, 10] on div "Green Point Manufacturing" at bounding box center [94, 11] width 134 height 14
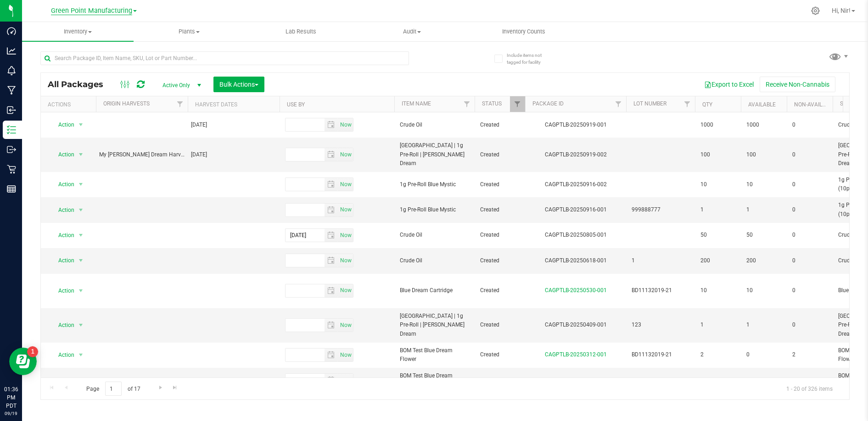
copy span "Green Point Manufacturing"
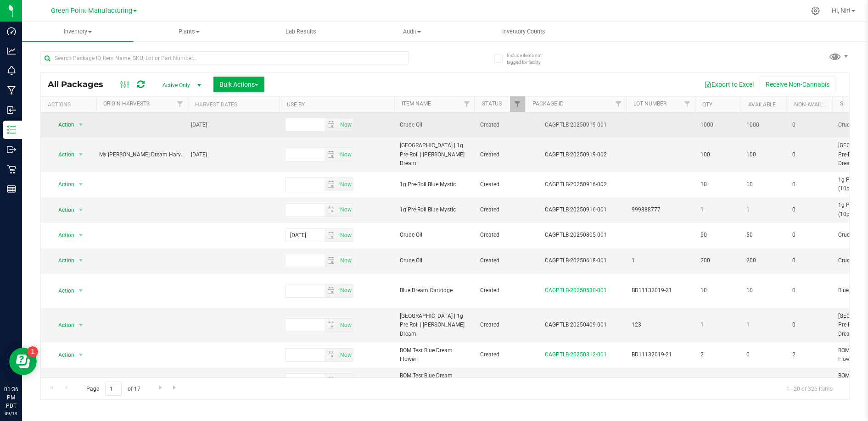
drag, startPoint x: 617, startPoint y: 125, endPoint x: 544, endPoint y: 118, distance: 73.3
click at [544, 121] on div "CAGPTLB-20250919-001" at bounding box center [576, 125] width 104 height 9
copy div "CAGPTLB-20250919-001"
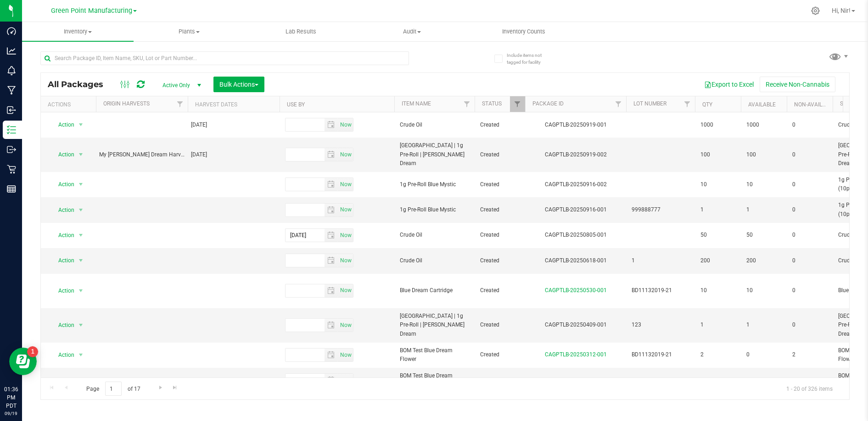
click at [138, 84] on icon at bounding box center [141, 84] width 8 height 9
drag, startPoint x: 613, startPoint y: 152, endPoint x: 536, endPoint y: 141, distance: 77.9
click at [536, 141] on td "CAGPTLB-20250919-002" at bounding box center [575, 155] width 101 height 34
copy div "CAGPTLB-20250919-002"
click at [93, 56] on input "text" at bounding box center [224, 58] width 369 height 14
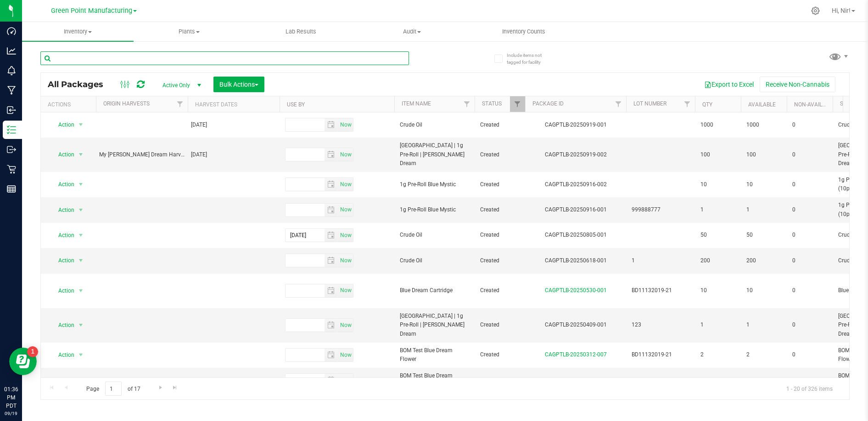
paste input "CAGPTLB-20250919-002"
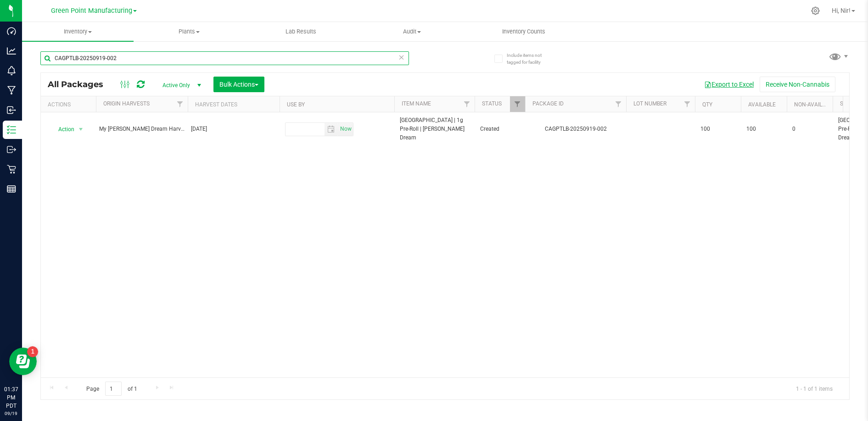
type input "CAGPTLB-20250919-002"
click at [730, 87] on button "Export to Excel" at bounding box center [729, 85] width 62 height 16
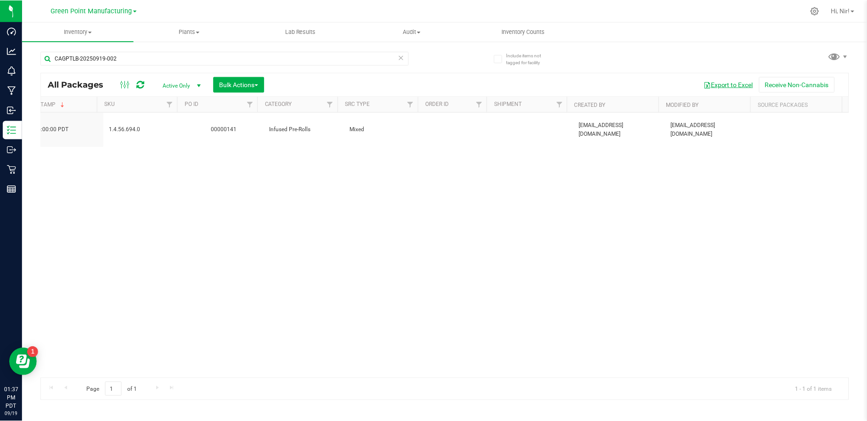
scroll to position [0, 1712]
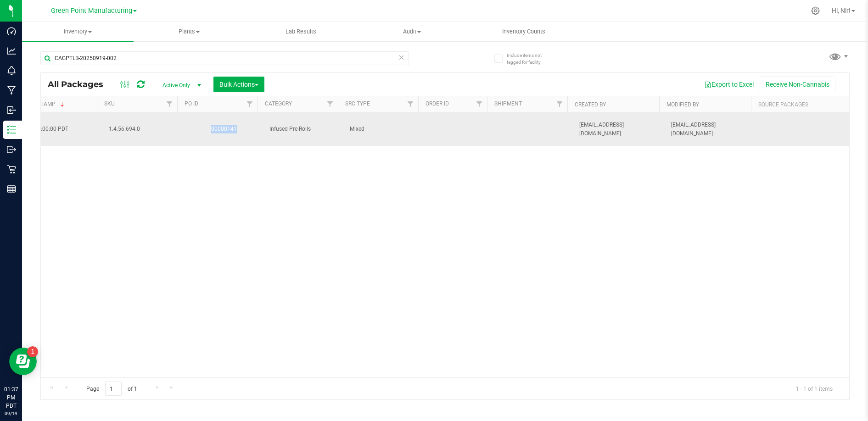
drag, startPoint x: 237, startPoint y: 122, endPoint x: 203, endPoint y: 124, distance: 34.1
click at [203, 124] on td "00000141" at bounding box center [224, 129] width 80 height 34
copy link "00000141"
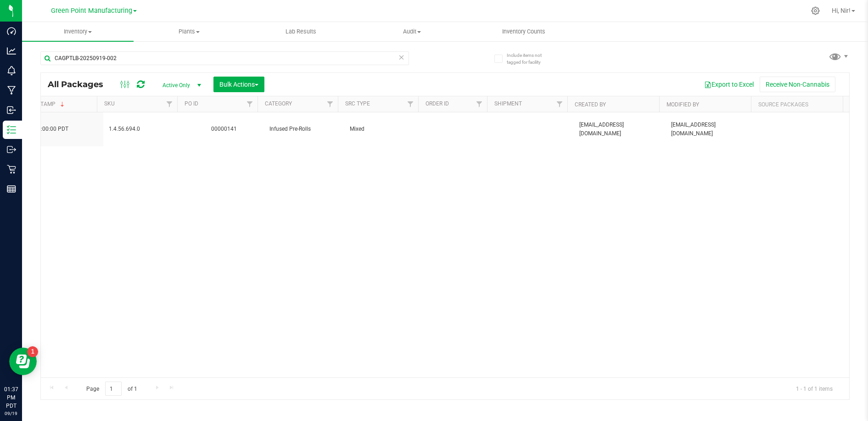
drag, startPoint x: 815, startPoint y: 12, endPoint x: 794, endPoint y: 15, distance: 20.8
click at [740, 11] on icon at bounding box center [815, 10] width 9 height 9
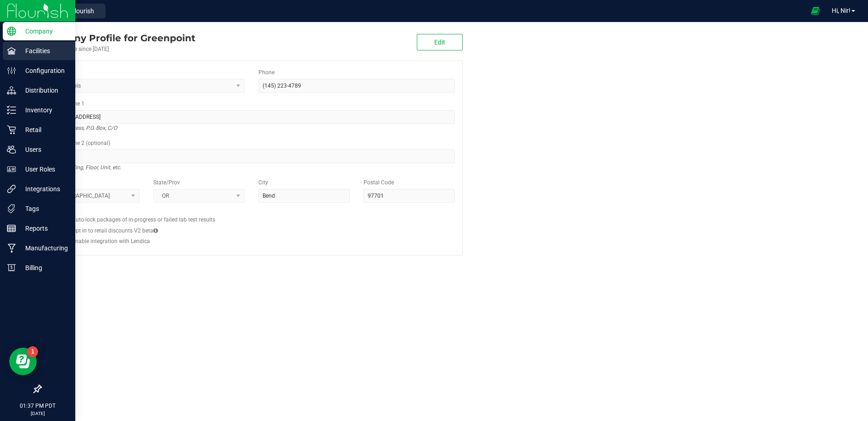
click at [14, 50] on icon at bounding box center [11, 50] width 9 height 7
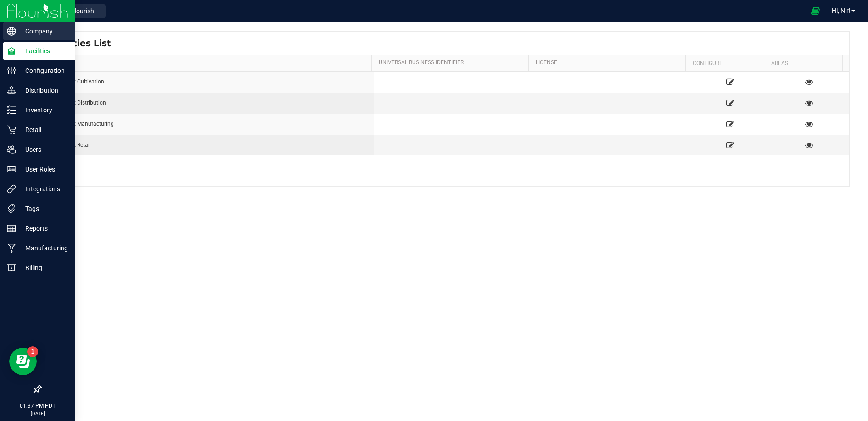
click at [38, 30] on p "Company" at bounding box center [43, 31] width 55 height 11
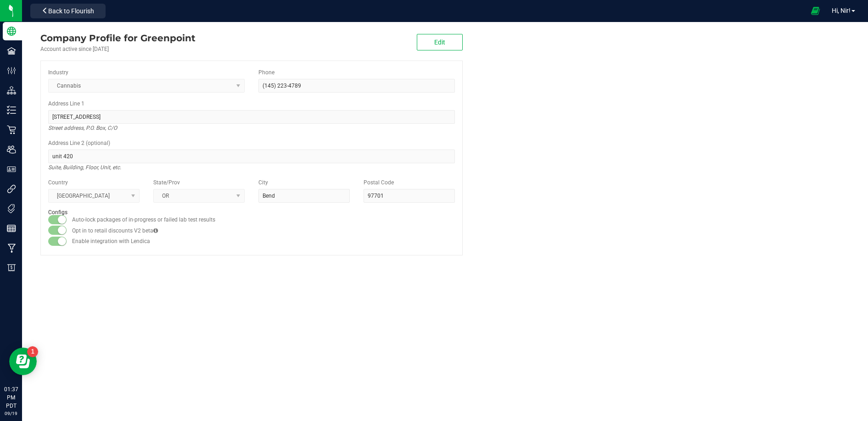
drag, startPoint x: 198, startPoint y: 38, endPoint x: 139, endPoint y: 37, distance: 59.7
click at [139, 37] on div "Company Profile for Greenpoint Account active since [DATE] Edit" at bounding box center [251, 42] width 422 height 22
copy div "Greenpoint"
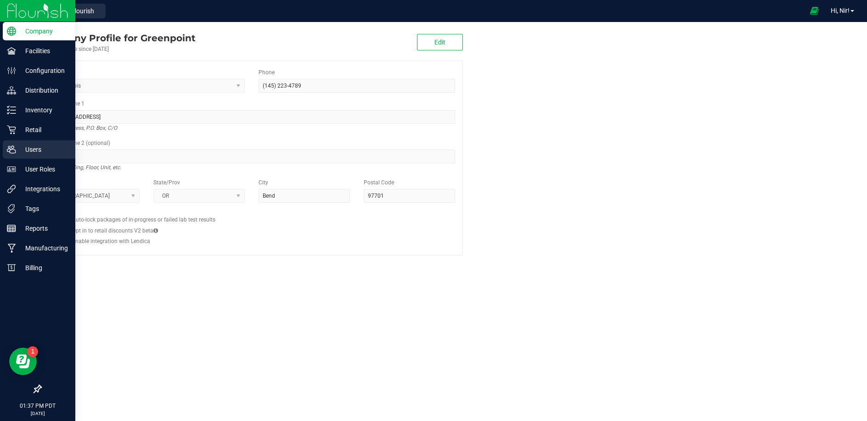
click at [8, 149] on icon at bounding box center [11, 149] width 9 height 9
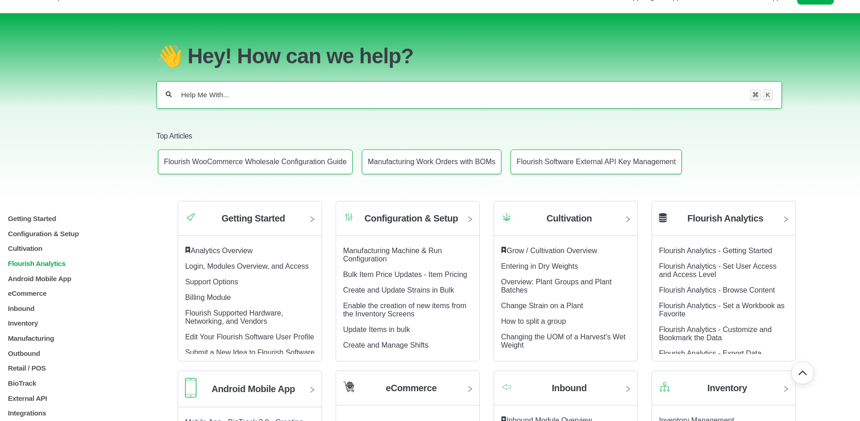
scroll to position [19, 0]
click at [52, 260] on p "Flourish Analytics" at bounding box center [77, 264] width 141 height 8
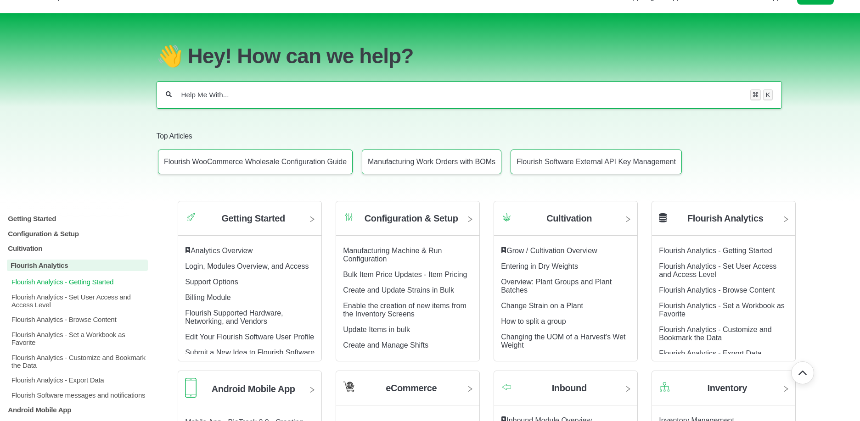
click at [63, 278] on p "Flourish Analytics - Getting Started" at bounding box center [80, 282] width 138 height 8
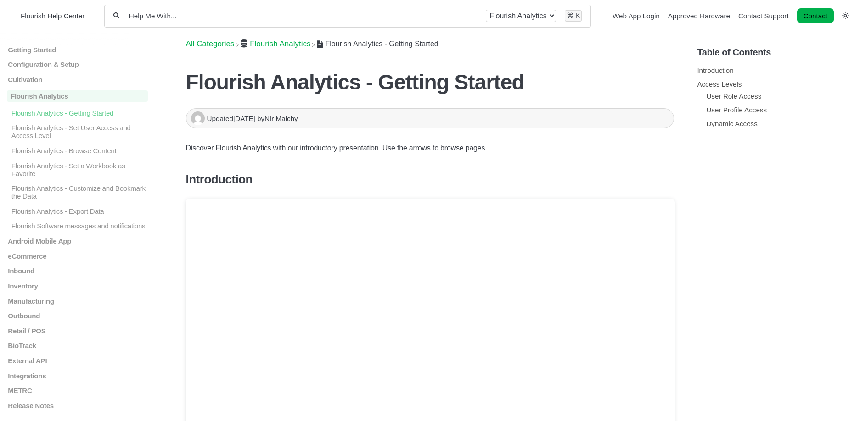
click at [290, 44] on span "​Flourish Analytics" at bounding box center [280, 43] width 61 height 9
